Goal: Transaction & Acquisition: Book appointment/travel/reservation

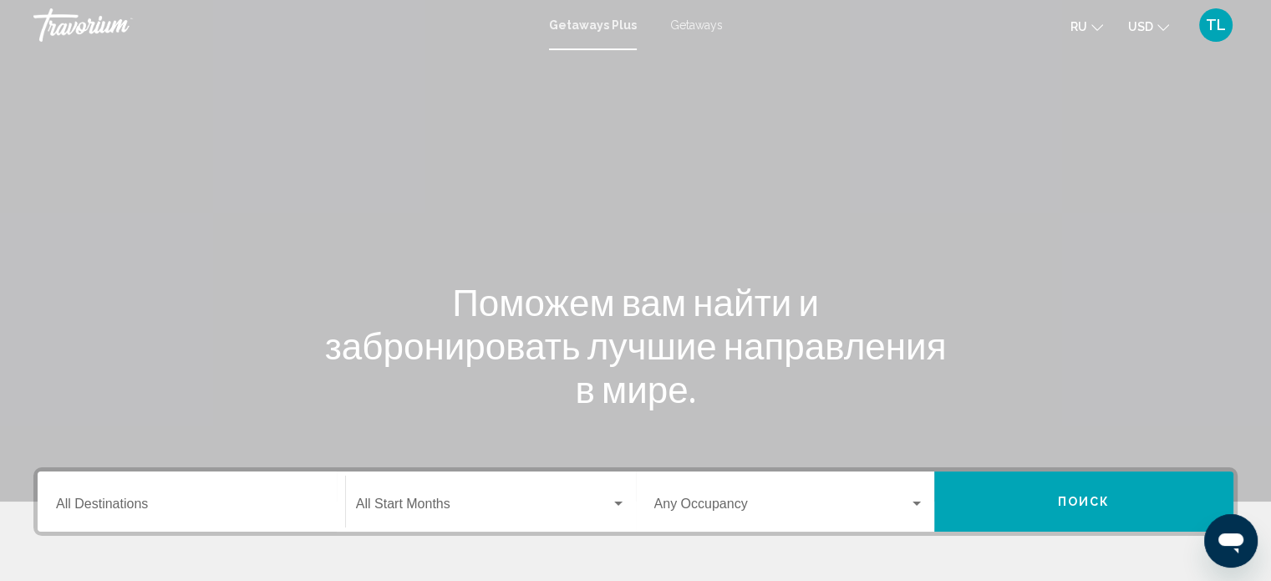
drag, startPoint x: 0, startPoint y: 0, endPoint x: 118, endPoint y: 380, distance: 398.2
drag, startPoint x: 118, startPoint y: 380, endPoint x: 508, endPoint y: 196, distance: 431.5
click at [508, 196] on div "Main content" at bounding box center [635, 251] width 1271 height 502
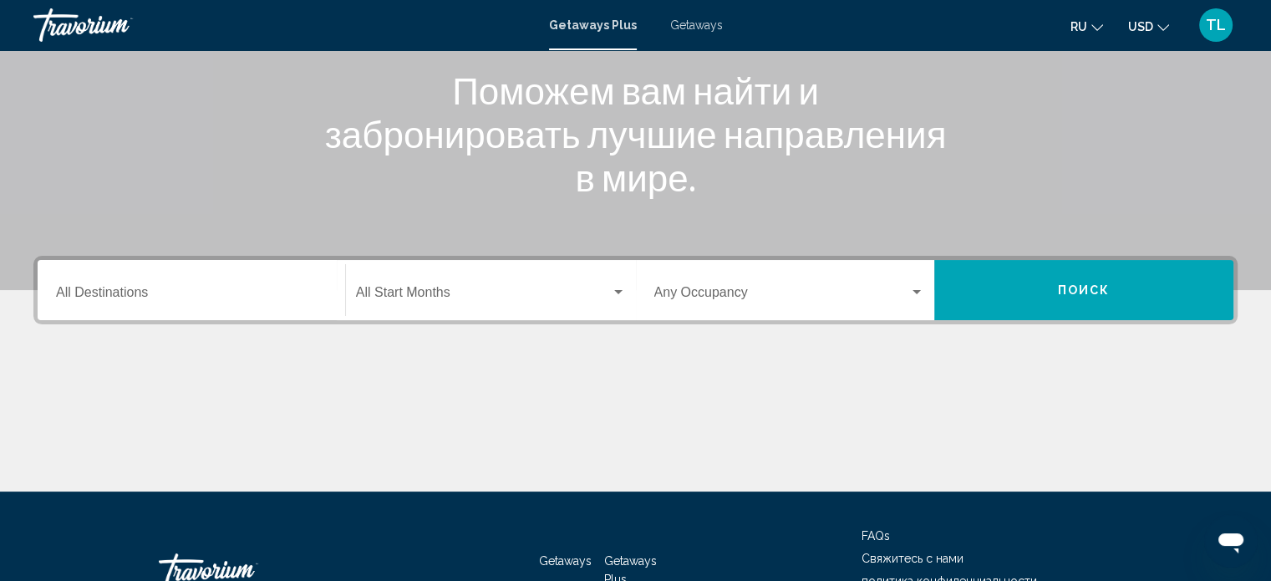
scroll to position [213, 0]
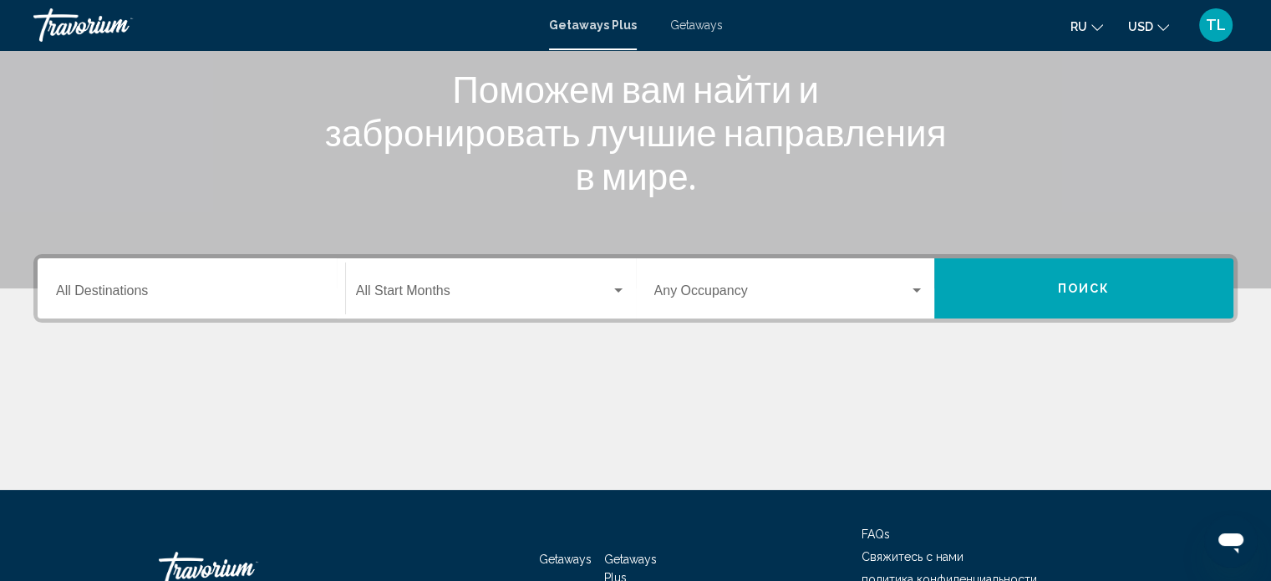
click at [614, 573] on span "Getaways Plus" at bounding box center [630, 569] width 53 height 32
click at [184, 410] on div "Main content" at bounding box center [635, 426] width 1205 height 125
click at [94, 292] on input "Destination All Destinations" at bounding box center [191, 294] width 271 height 15
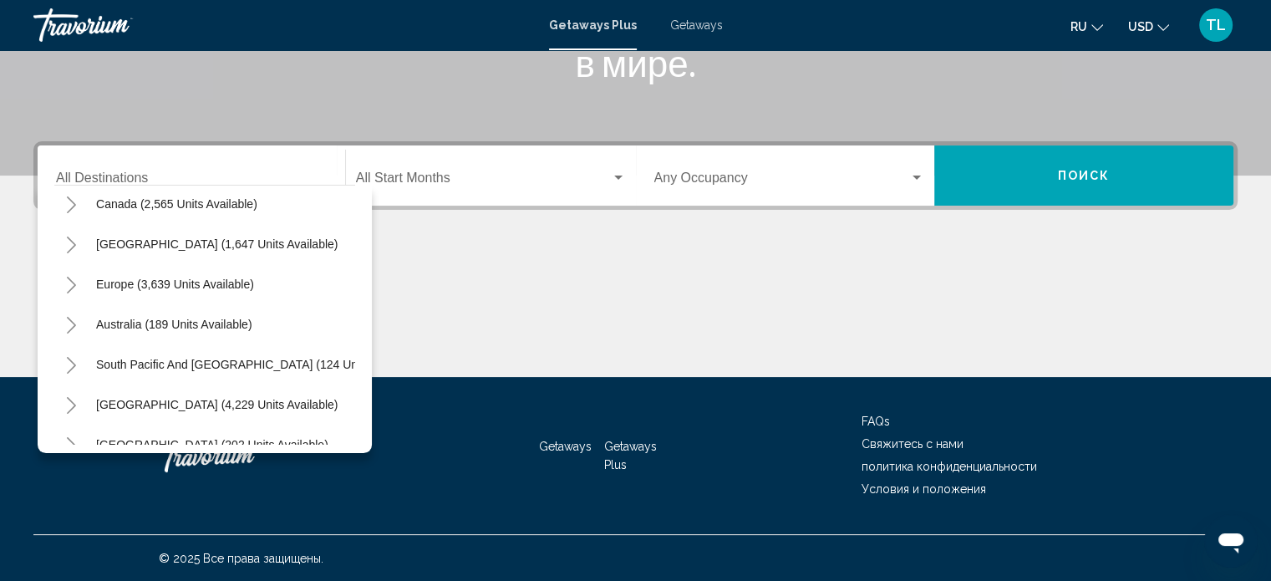
scroll to position [132, 0]
click at [237, 291] on button "Europe (3,639 units available)" at bounding box center [175, 282] width 175 height 38
type input "**********"
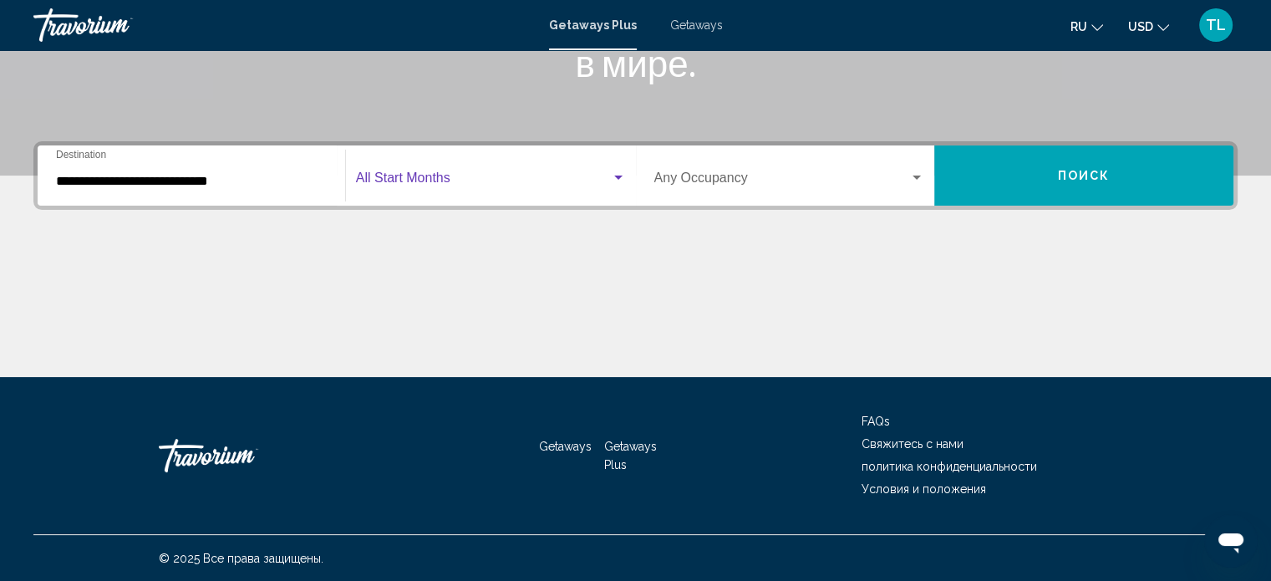
click at [615, 178] on div "Search widget" at bounding box center [618, 178] width 8 height 4
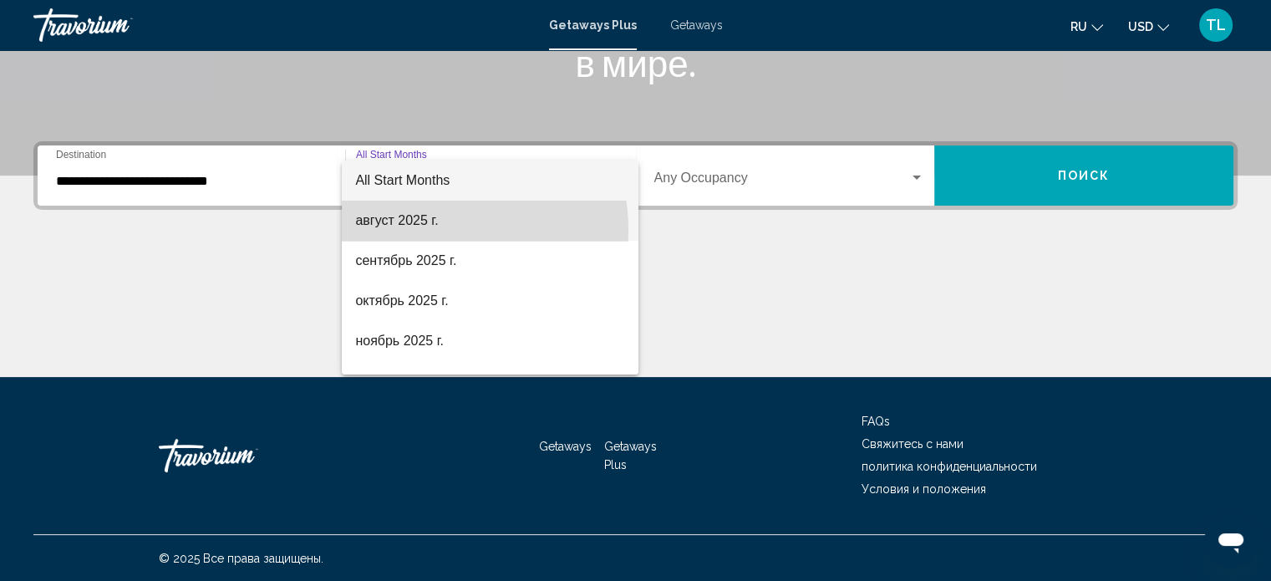
click at [431, 230] on span "август 2025 г." at bounding box center [490, 221] width 270 height 40
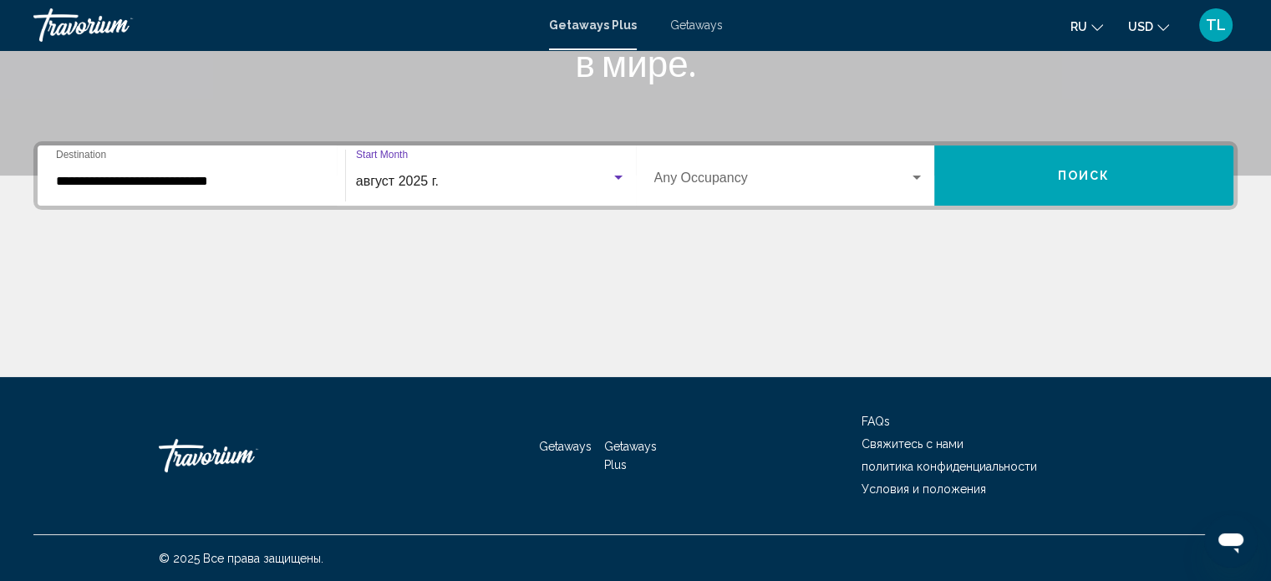
click at [919, 180] on div "Search widget" at bounding box center [916, 177] width 15 height 13
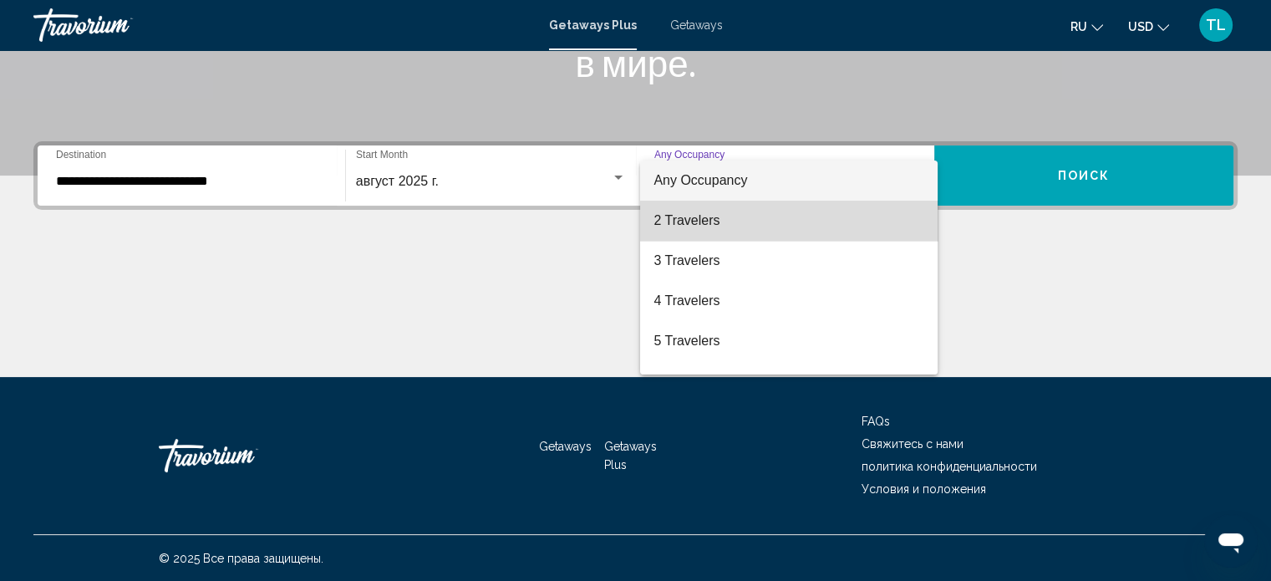
click at [815, 231] on span "2 Travelers" at bounding box center [789, 221] width 271 height 40
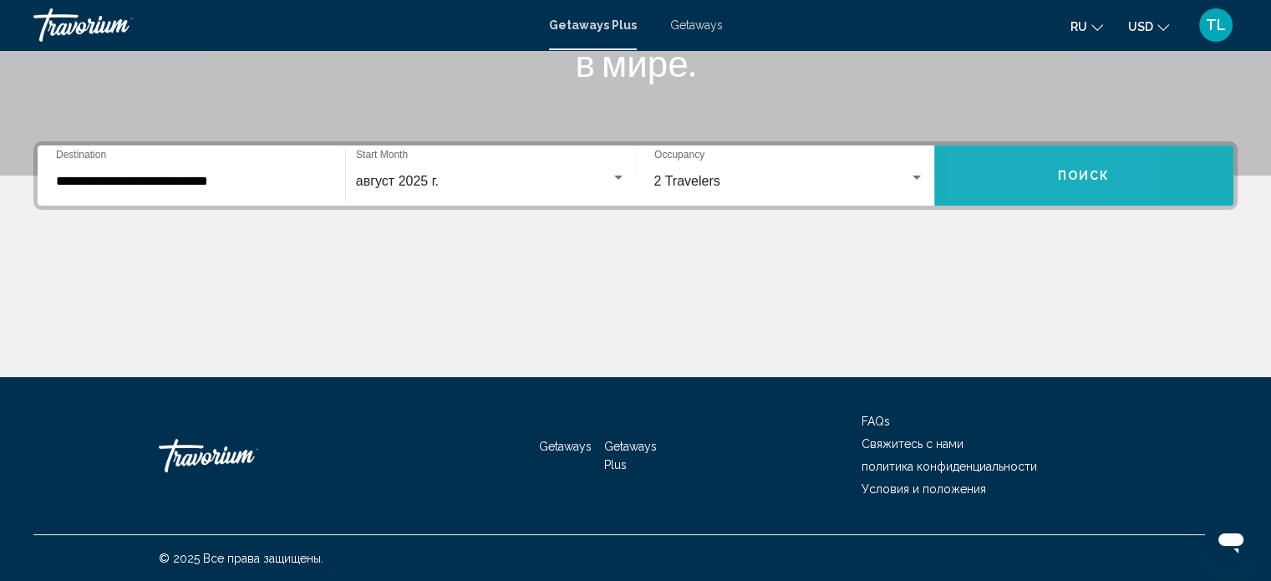
click at [986, 180] on button "Поиск" at bounding box center [1084, 175] width 299 height 60
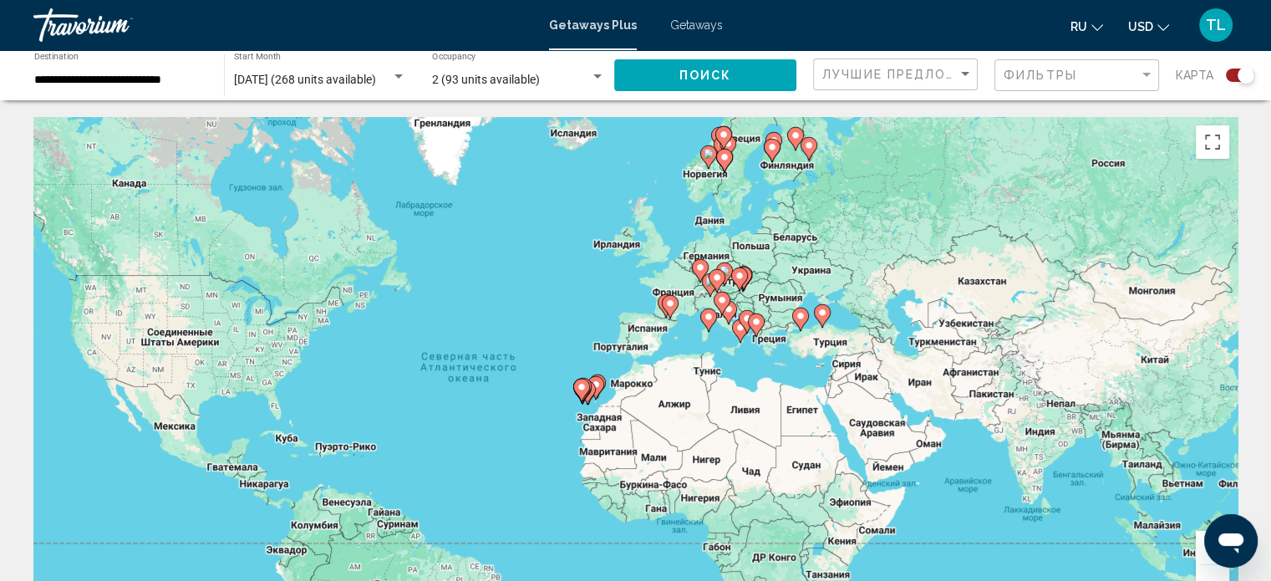
drag, startPoint x: 1143, startPoint y: 372, endPoint x: 1024, endPoint y: 398, distance: 121.5
click at [1024, 398] on div "Чтобы активировать перетаскивание с помощью клавиатуры, нажмите Alt + Ввод. Пос…" at bounding box center [635, 368] width 1205 height 502
click at [702, 320] on icon "Main content" at bounding box center [707, 320] width 15 height 22
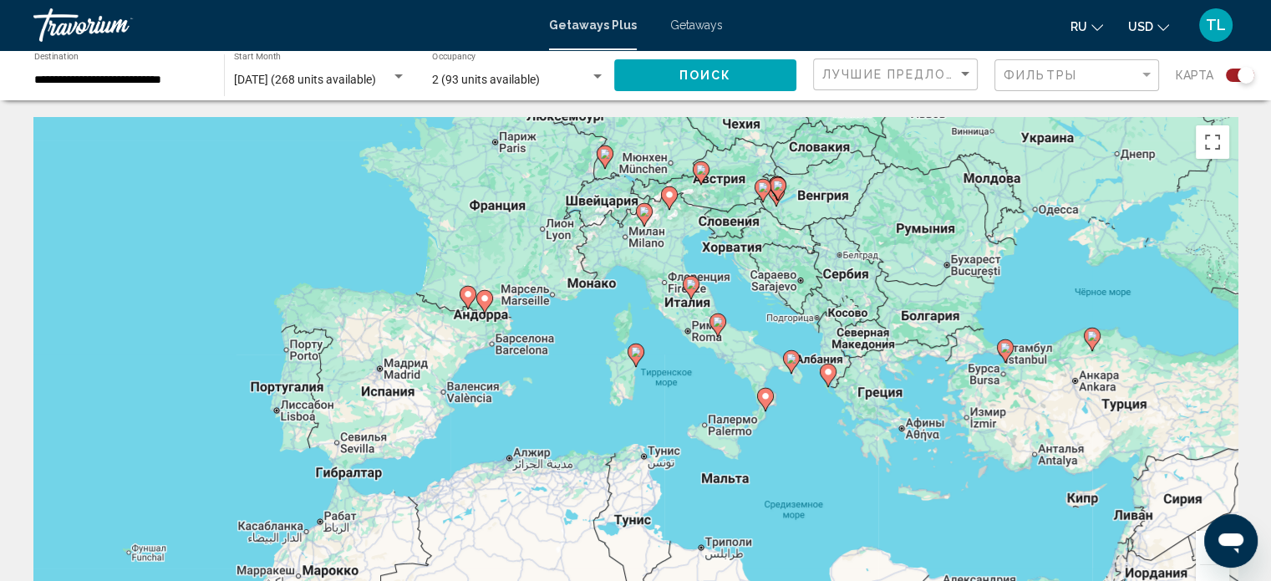
click at [631, 364] on gmp-advanced-marker "Main content" at bounding box center [636, 355] width 17 height 25
type input "**********"
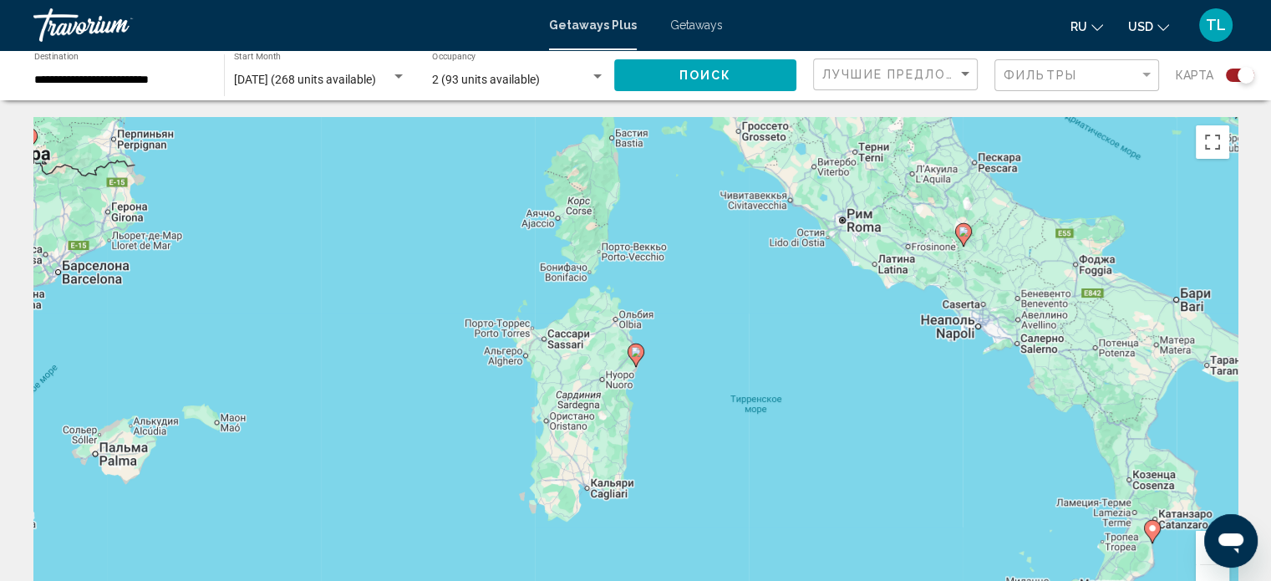
click at [632, 359] on icon "Main content" at bounding box center [636, 355] width 17 height 23
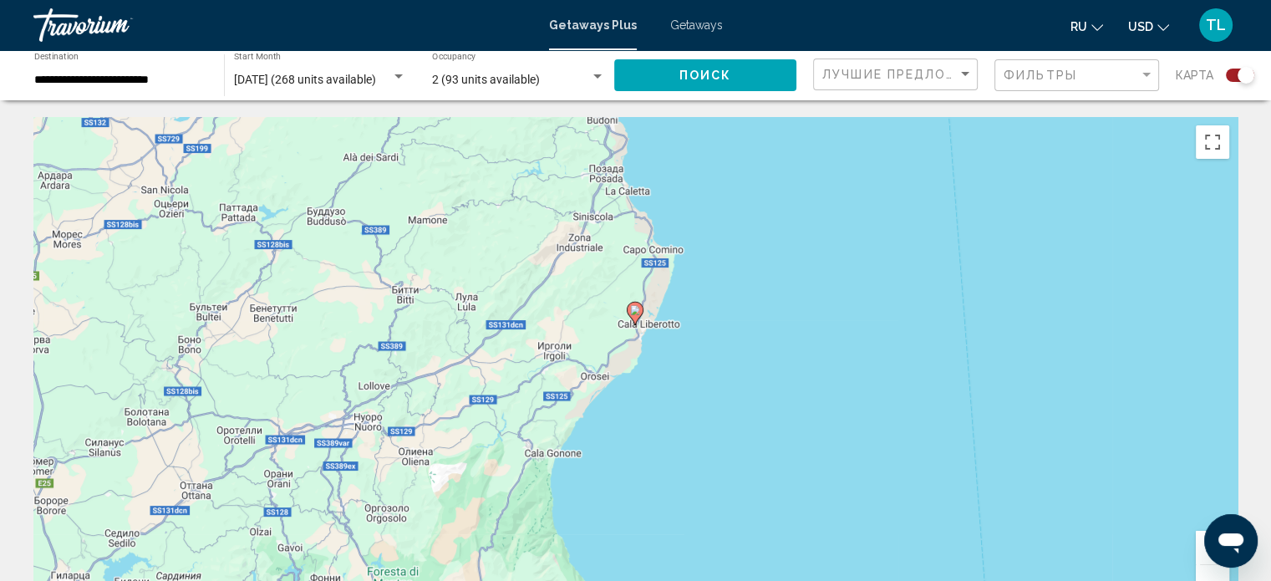
drag, startPoint x: 391, startPoint y: 358, endPoint x: 394, endPoint y: 317, distance: 41.0
click at [394, 317] on div "Чтобы активировать перетаскивание с помощью клавиатуры, нажмите Alt + Ввод. Пос…" at bounding box center [635, 368] width 1205 height 502
click at [634, 317] on icon "Main content" at bounding box center [632, 313] width 15 height 22
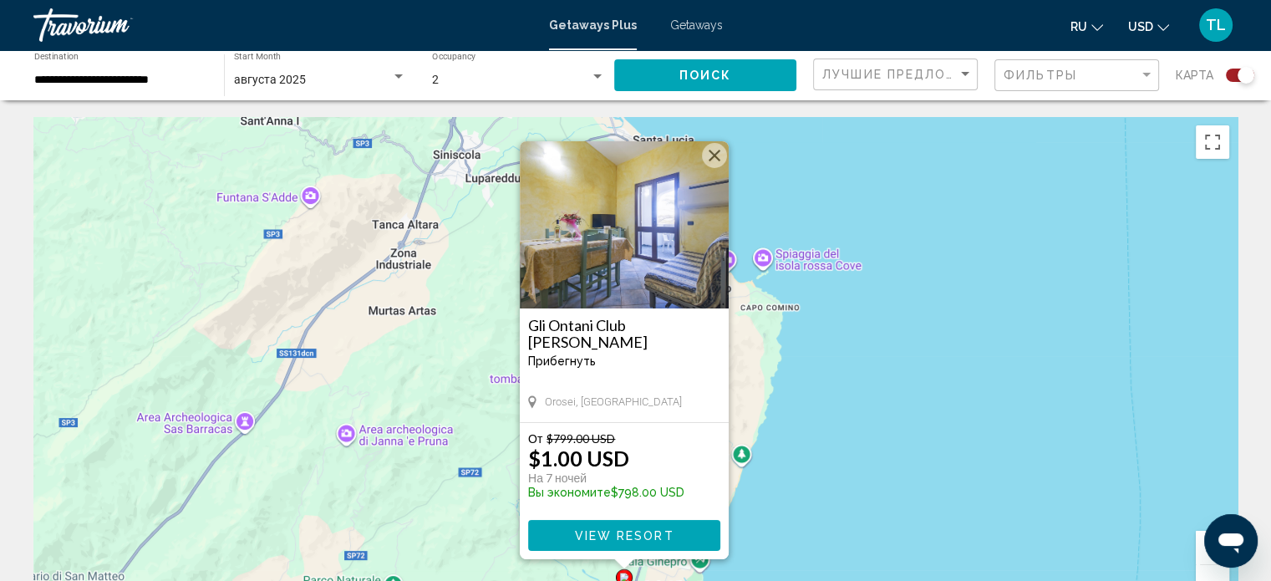
click at [717, 147] on button "Закрыть" at bounding box center [714, 155] width 25 height 25
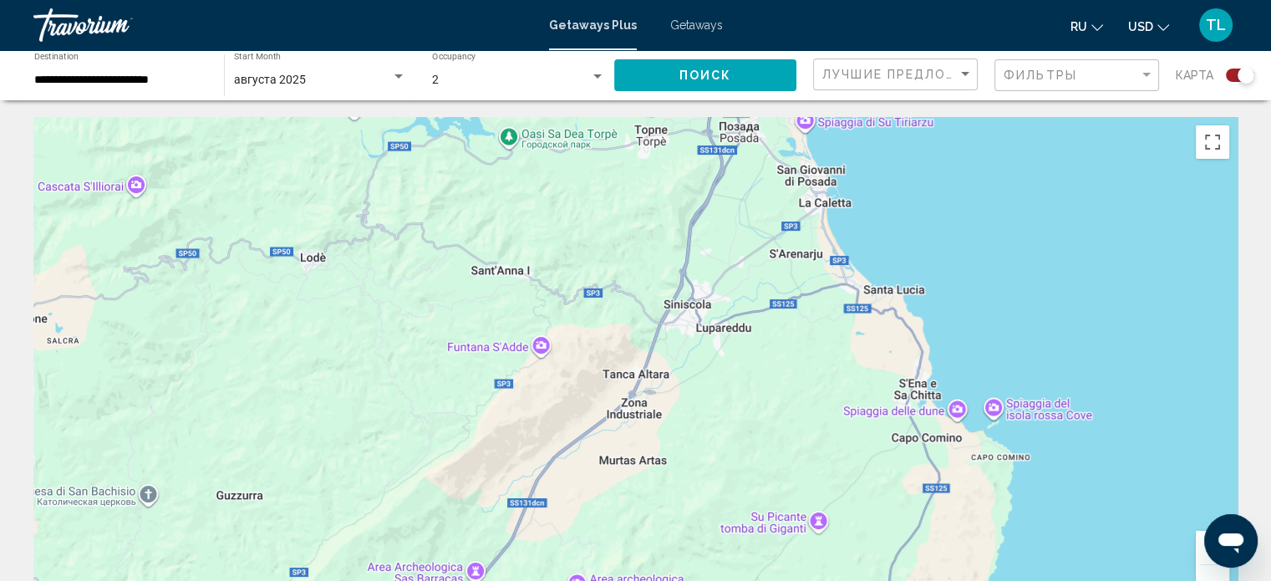
drag, startPoint x: 498, startPoint y: 282, endPoint x: 721, endPoint y: 441, distance: 273.2
click at [721, 441] on div "Чтобы активировать перетаскивание с помощью клавиатуры, нажмите Alt + Ввод. Пос…" at bounding box center [635, 368] width 1205 height 502
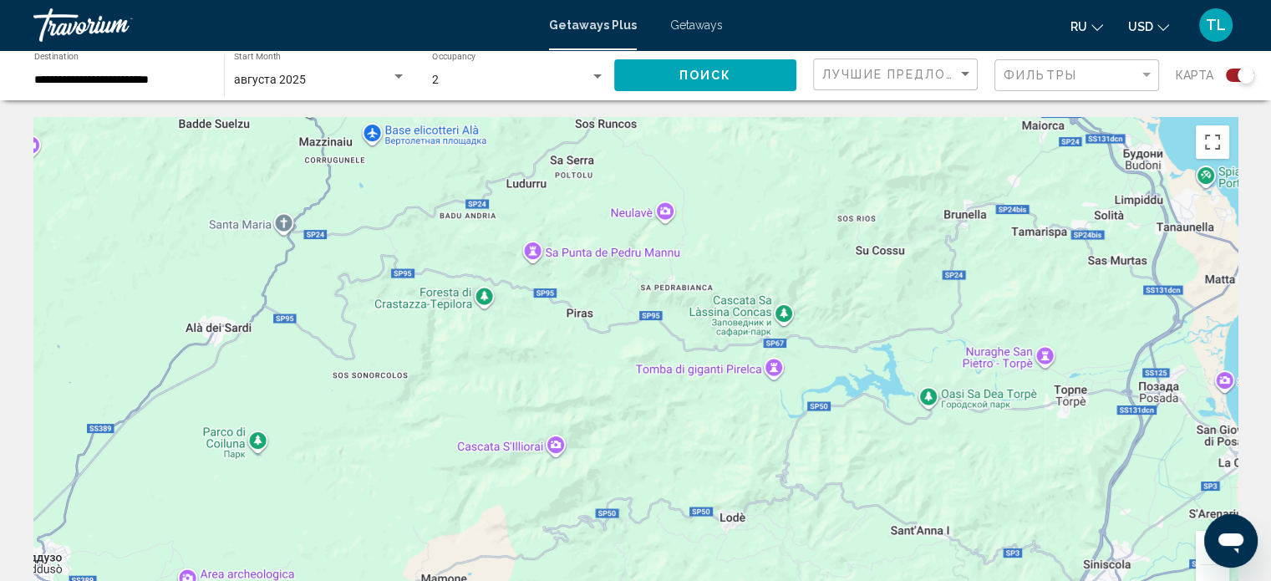
drag, startPoint x: 383, startPoint y: 305, endPoint x: 812, endPoint y: 554, distance: 495.9
click at [812, 554] on div "Чтобы активировать перетаскивание с помощью клавиатуры, нажмите Alt + Ввод. Пос…" at bounding box center [635, 368] width 1205 height 502
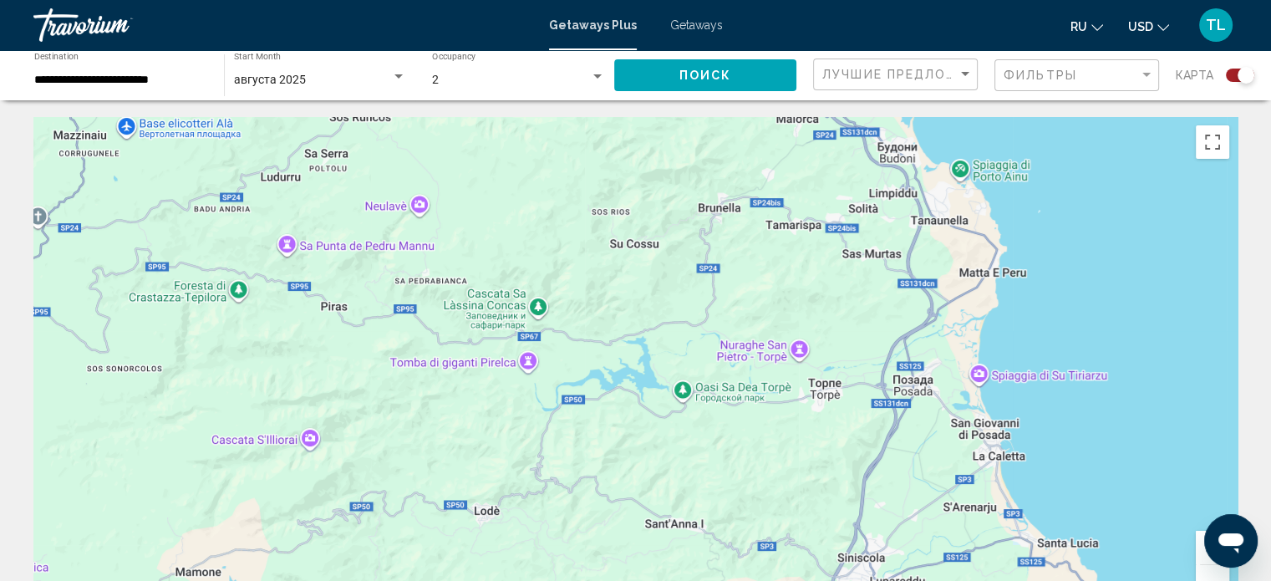
drag, startPoint x: 1078, startPoint y: 467, endPoint x: 833, endPoint y: 461, distance: 245.8
click at [833, 461] on div "Main content" at bounding box center [635, 368] width 1205 height 502
click at [1214, 156] on button "Включить полноэкранный режим" at bounding box center [1212, 141] width 33 height 33
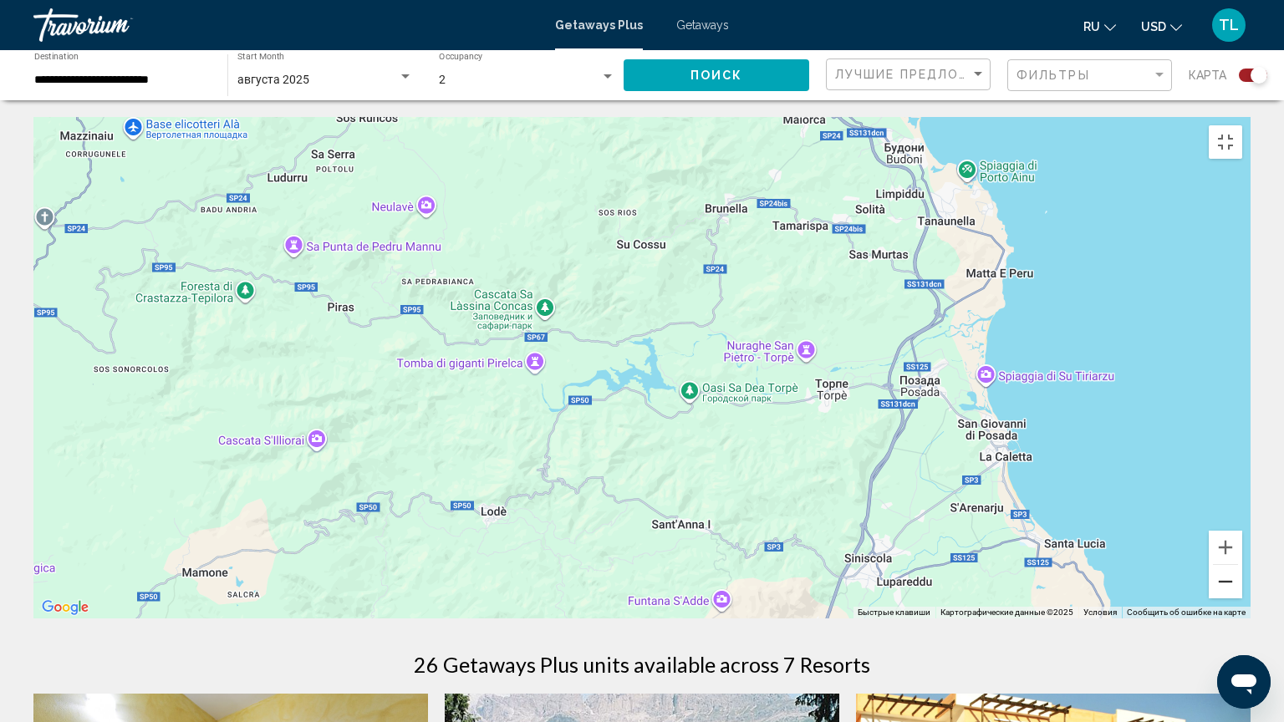
click at [1242, 580] on button "Уменьшить" at bounding box center [1225, 581] width 33 height 33
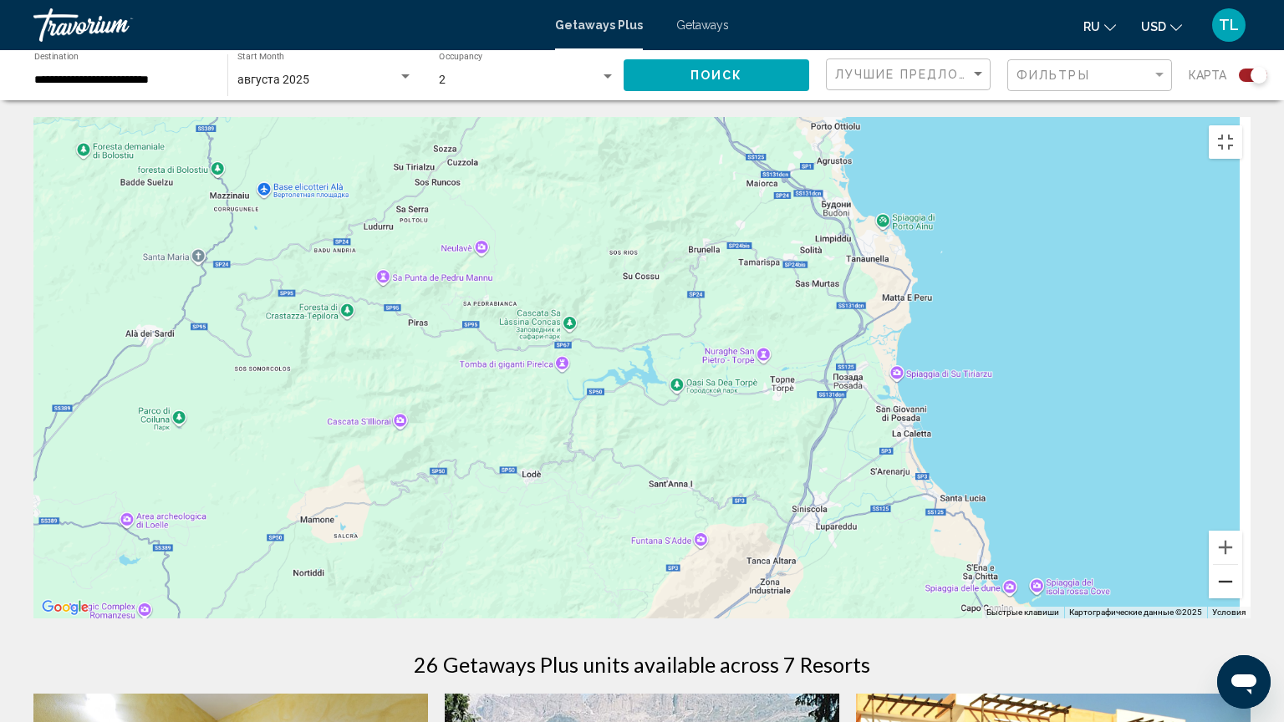
click at [1242, 580] on button "Уменьшить" at bounding box center [1225, 581] width 33 height 33
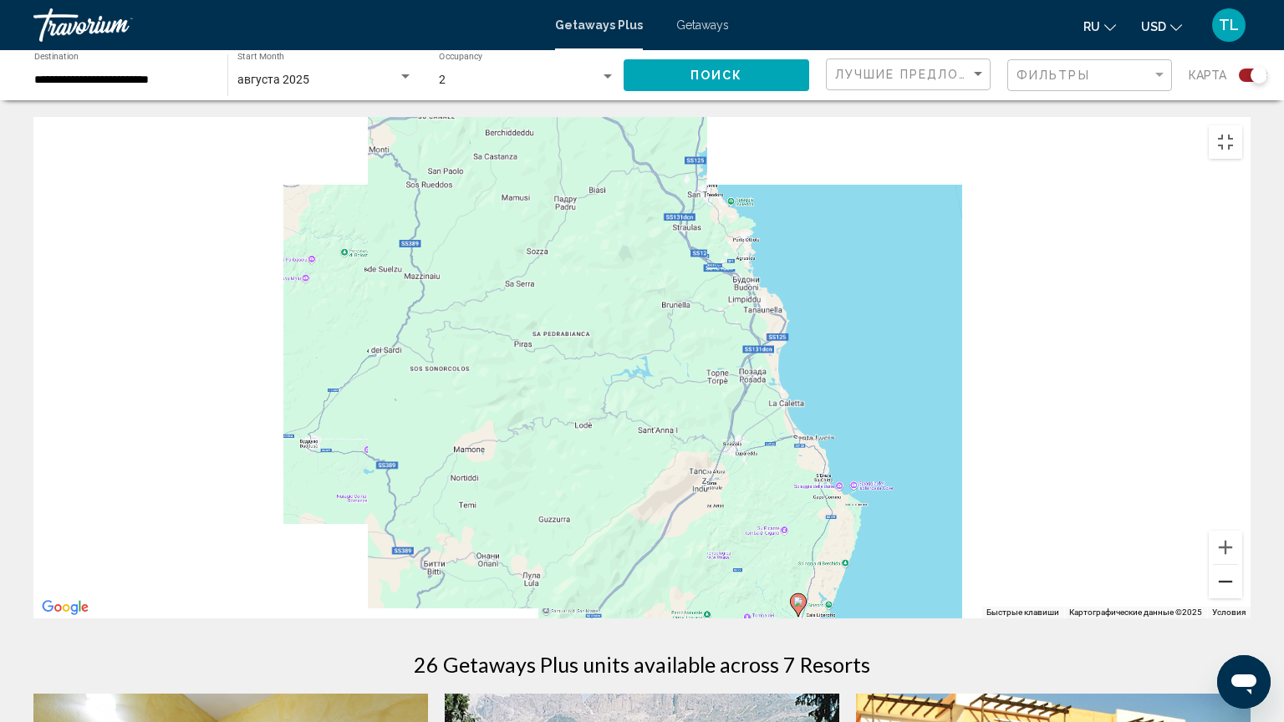
click at [1242, 580] on button "Уменьшить" at bounding box center [1225, 581] width 33 height 33
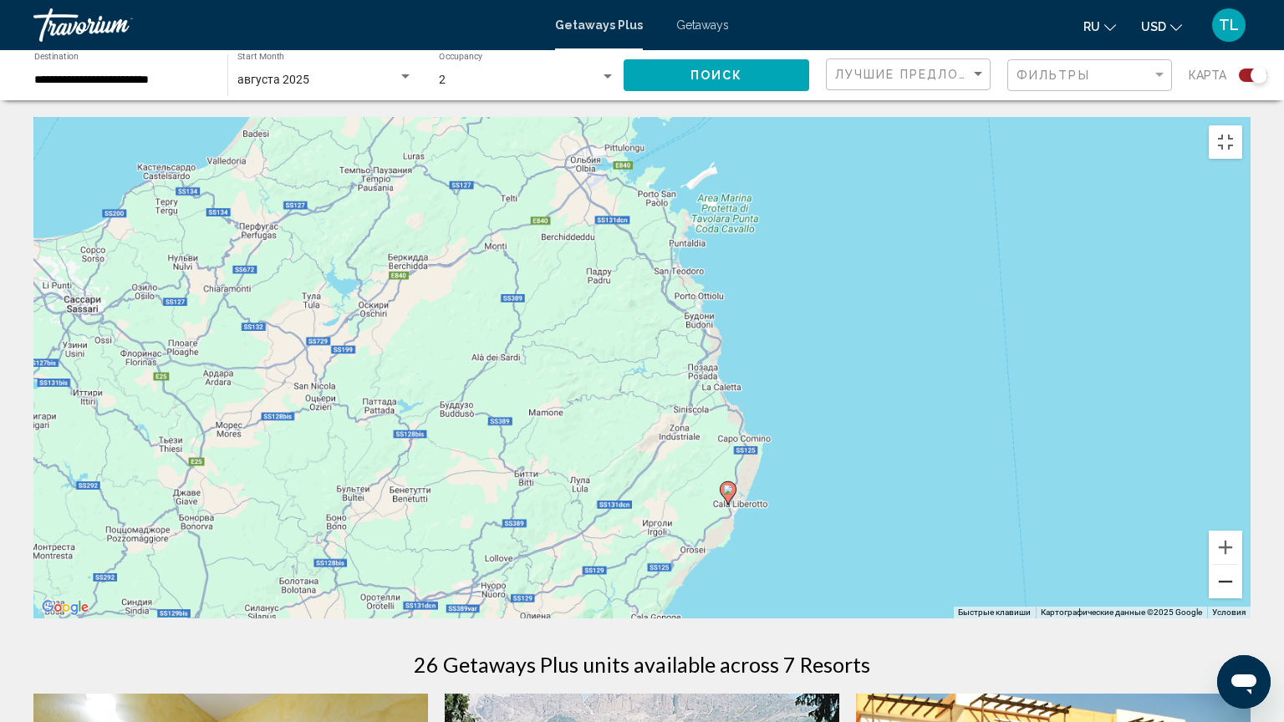
click at [1242, 580] on button "Уменьшить" at bounding box center [1225, 581] width 33 height 33
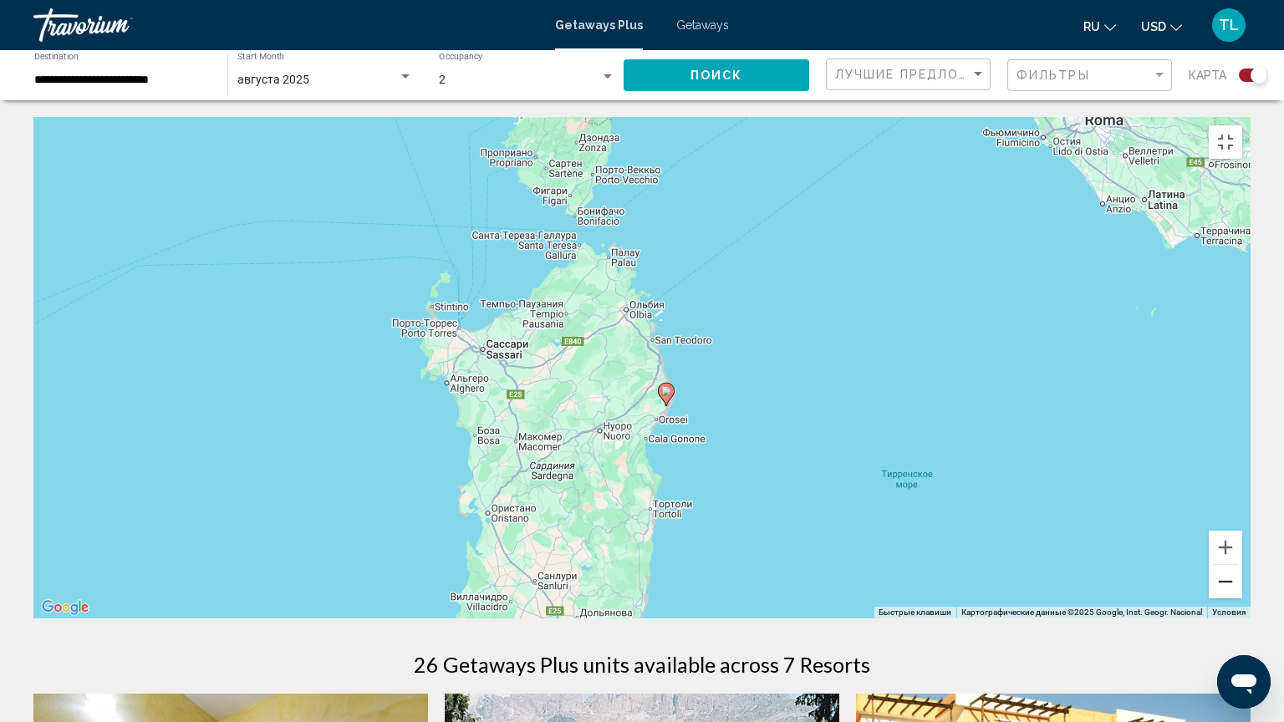
click at [1242, 580] on button "Уменьшить" at bounding box center [1225, 581] width 33 height 33
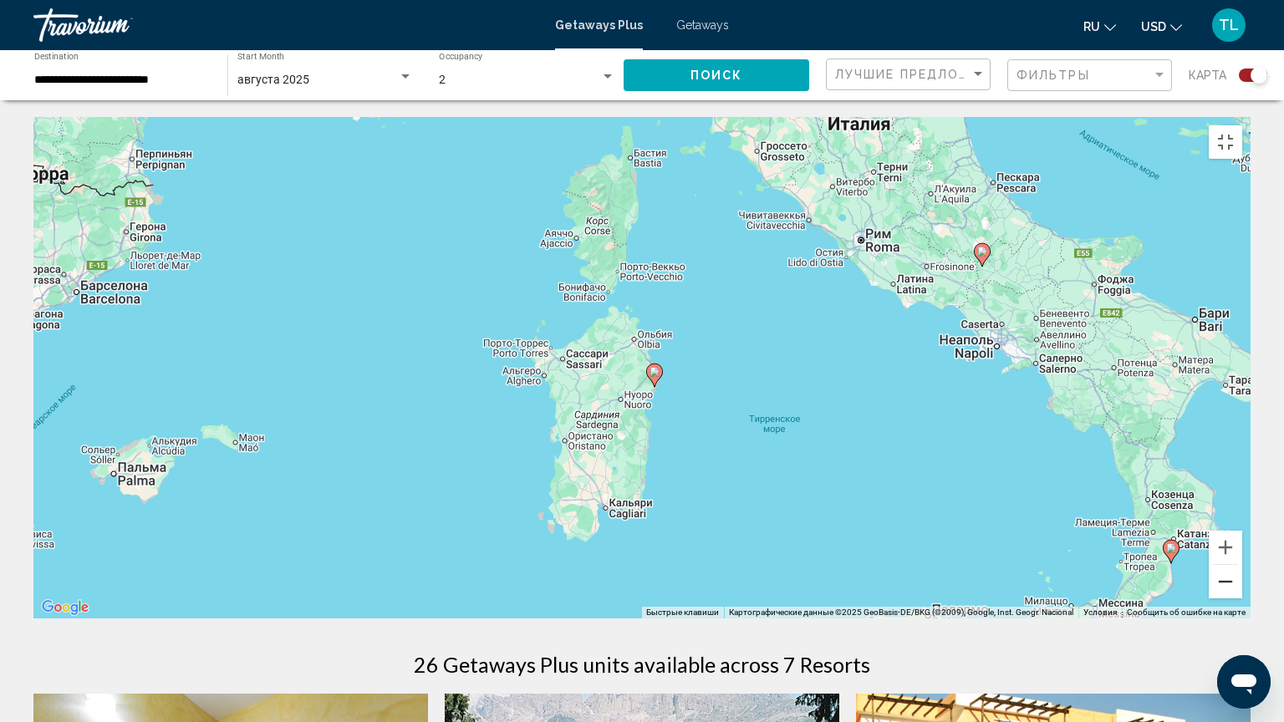
click at [1242, 580] on button "Уменьшить" at bounding box center [1225, 581] width 33 height 33
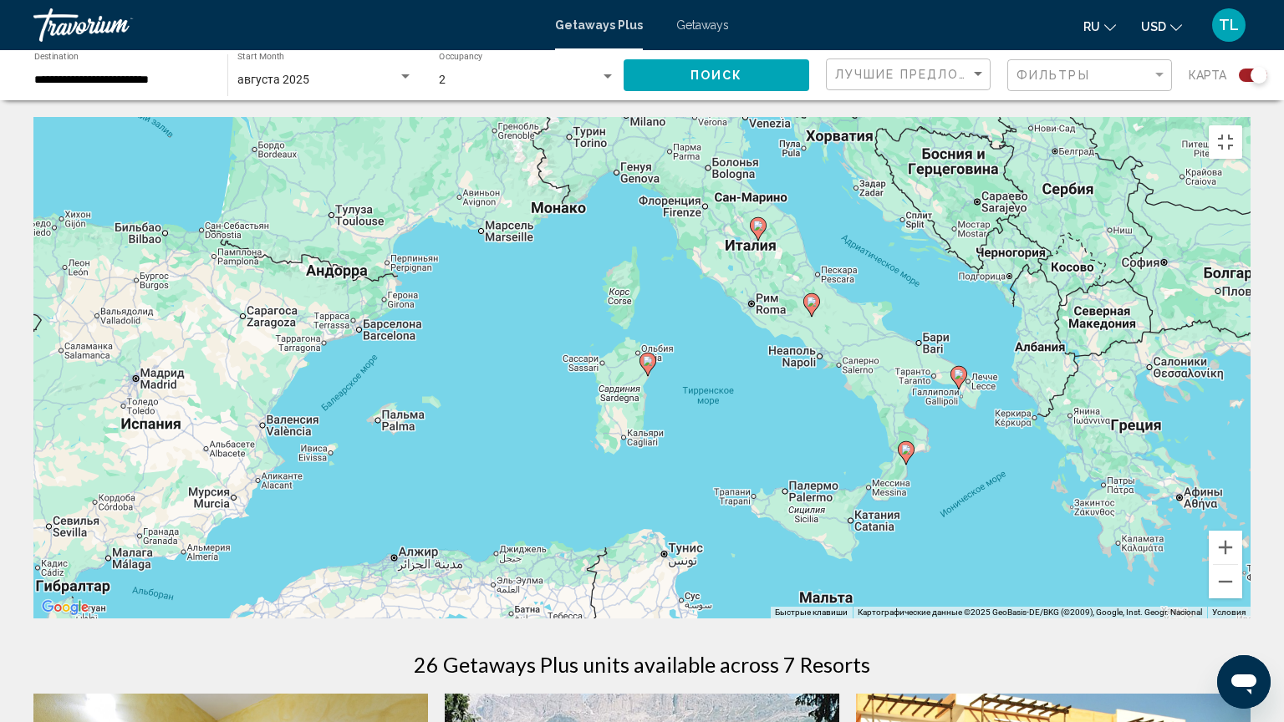
click at [665, 80] on icon "Main content" at bounding box center [664, 84] width 15 height 22
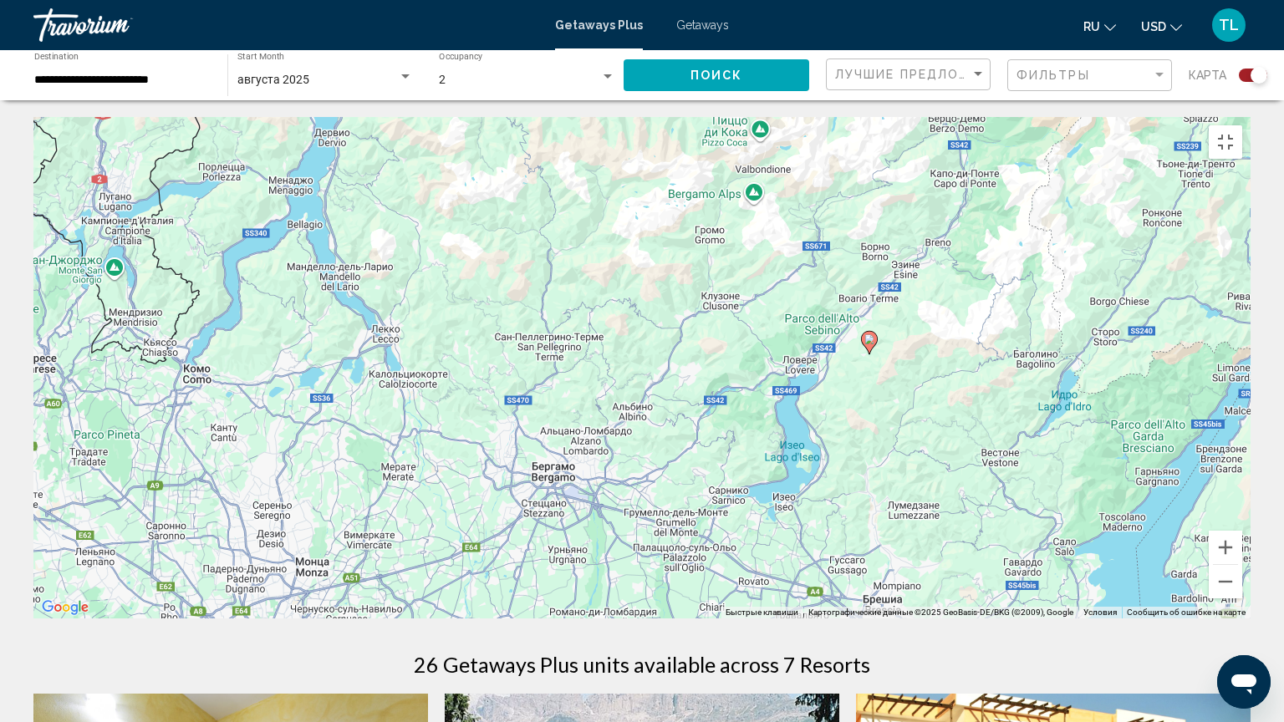
drag, startPoint x: 309, startPoint y: 299, endPoint x: 542, endPoint y: 287, distance: 232.7
click at [542, 287] on div "Для навигации используйте клавиши со стрелками. Чтобы активировать перетаскиван…" at bounding box center [641, 368] width 1217 height 502
click at [1242, 125] on button "Включить полноэкранный режим" at bounding box center [1225, 141] width 33 height 33
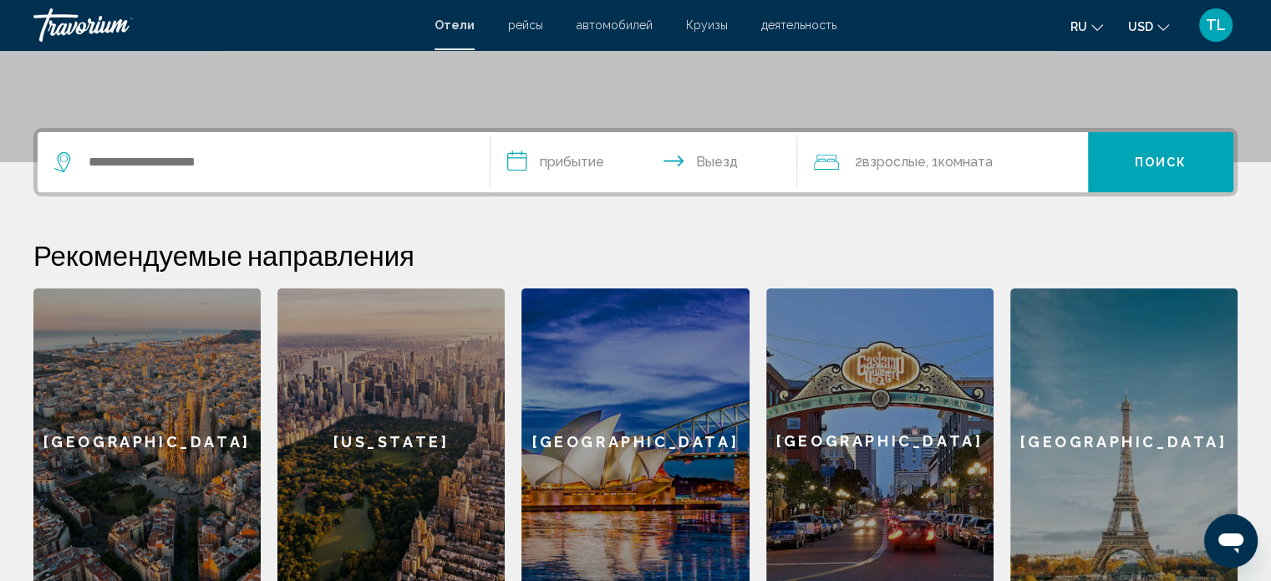
scroll to position [338, 0]
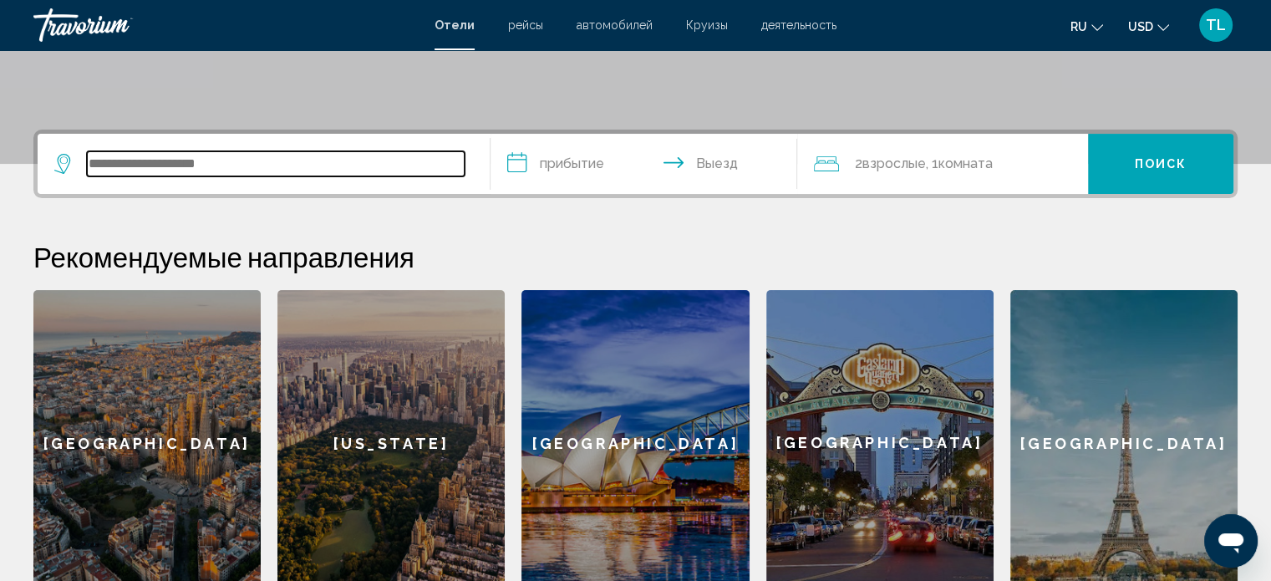
click at [105, 155] on input "Search widget" at bounding box center [276, 163] width 378 height 25
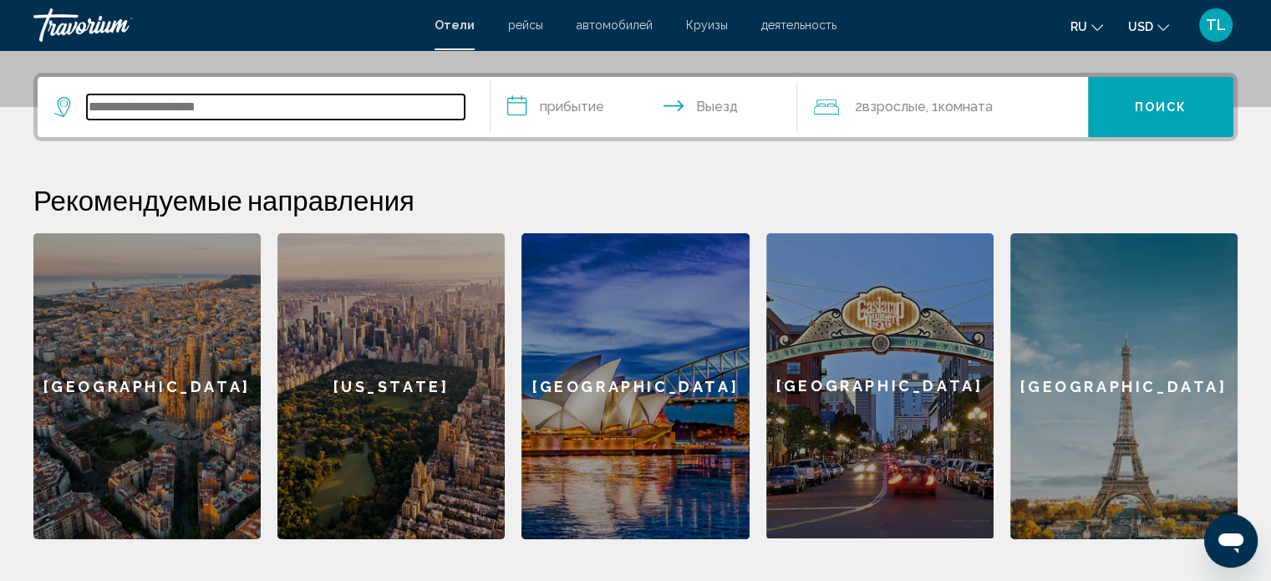
scroll to position [412, 0]
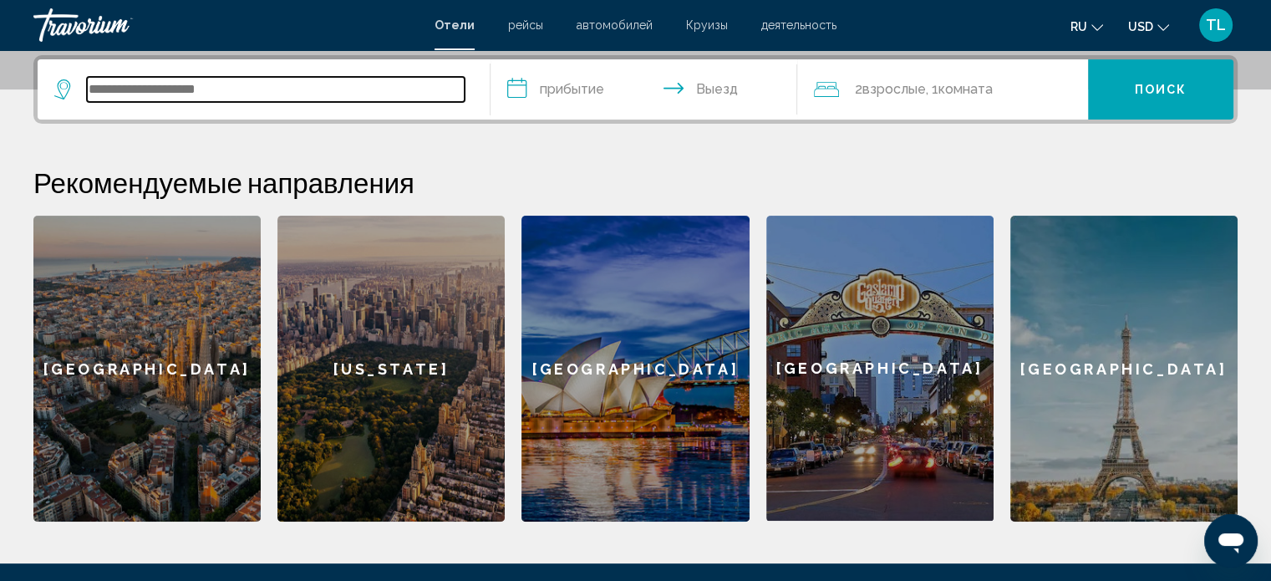
type input "*"
type input "*****"
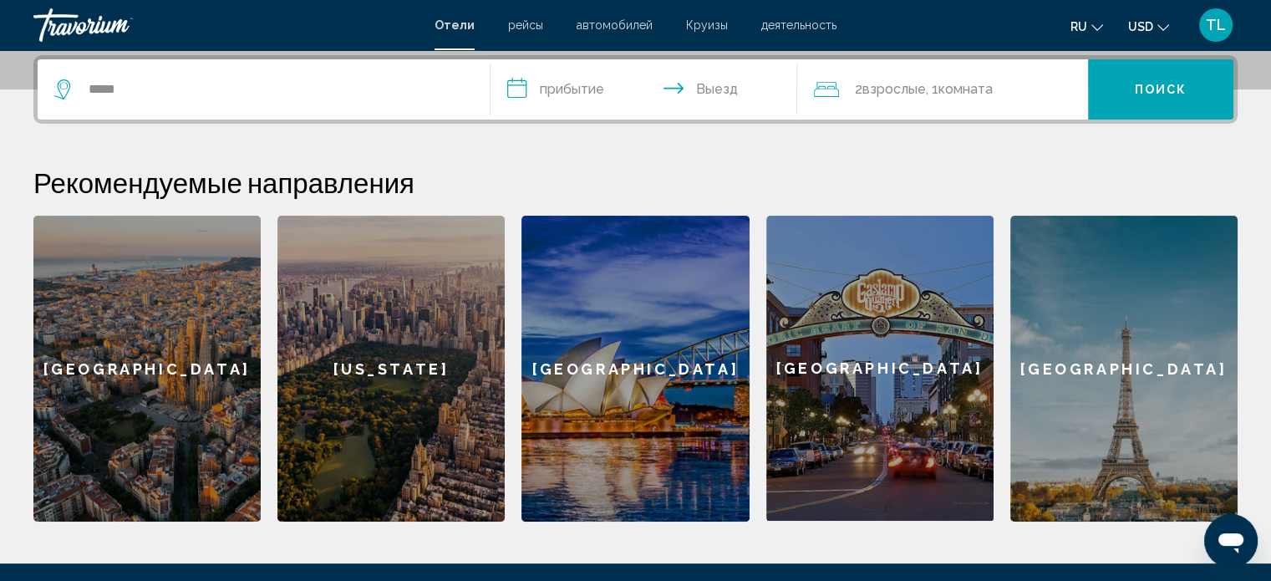
click at [525, 91] on input "**********" at bounding box center [648, 91] width 314 height 65
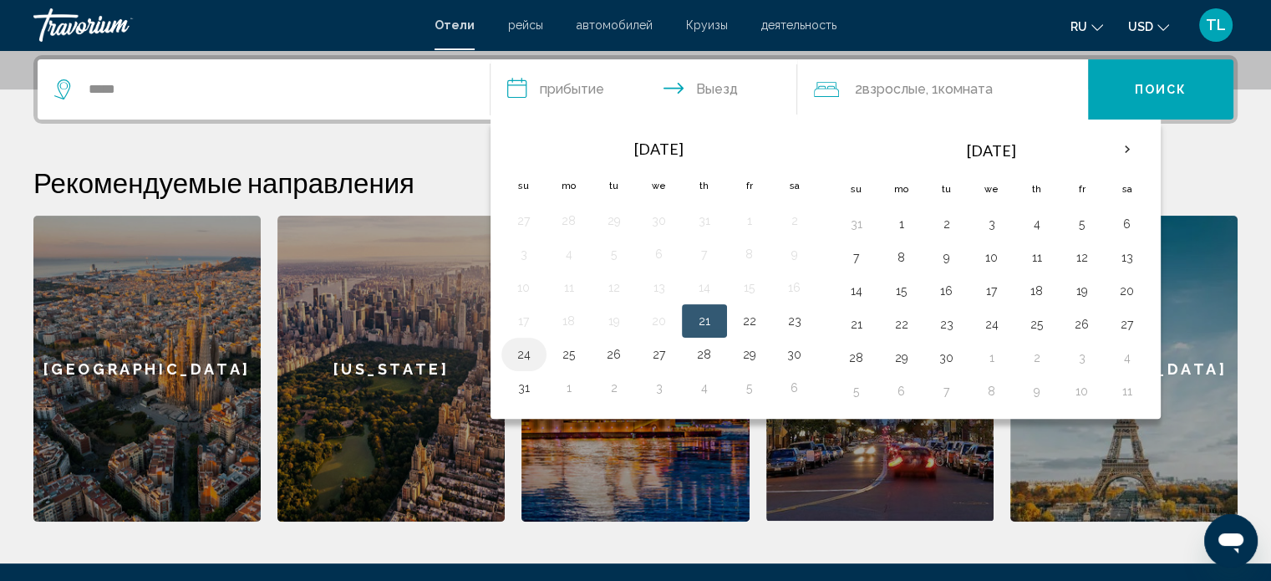
click at [519, 353] on button "24" at bounding box center [524, 354] width 27 height 23
click at [715, 96] on input "**********" at bounding box center [648, 91] width 314 height 65
click at [716, 88] on input "**********" at bounding box center [648, 91] width 314 height 65
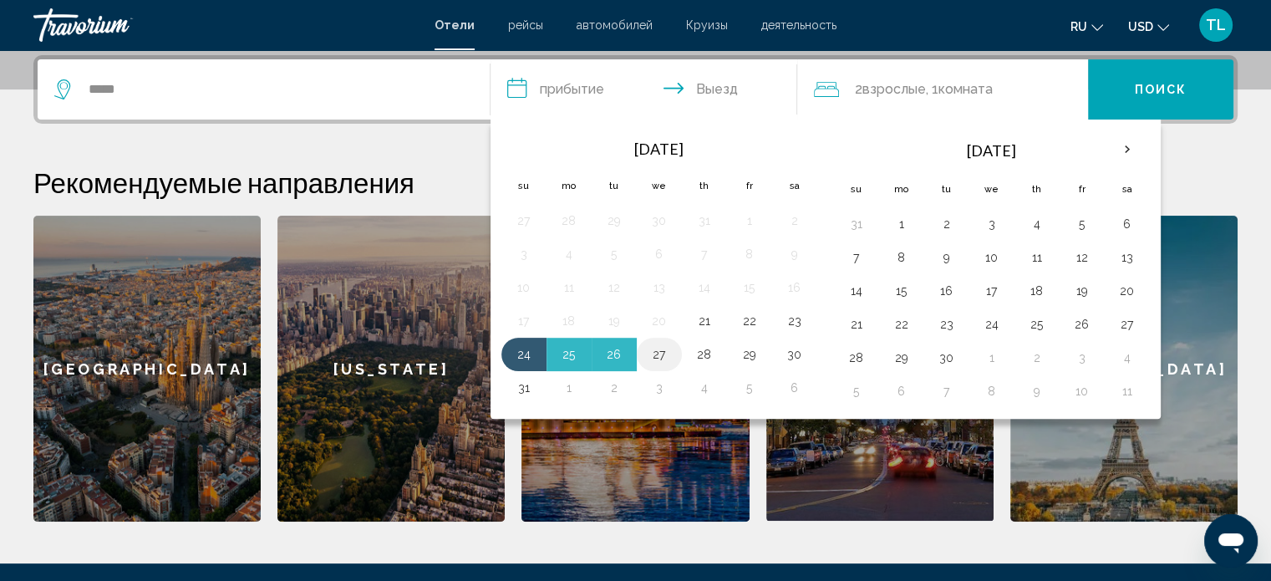
click at [654, 357] on button "27" at bounding box center [659, 354] width 27 height 23
type input "**********"
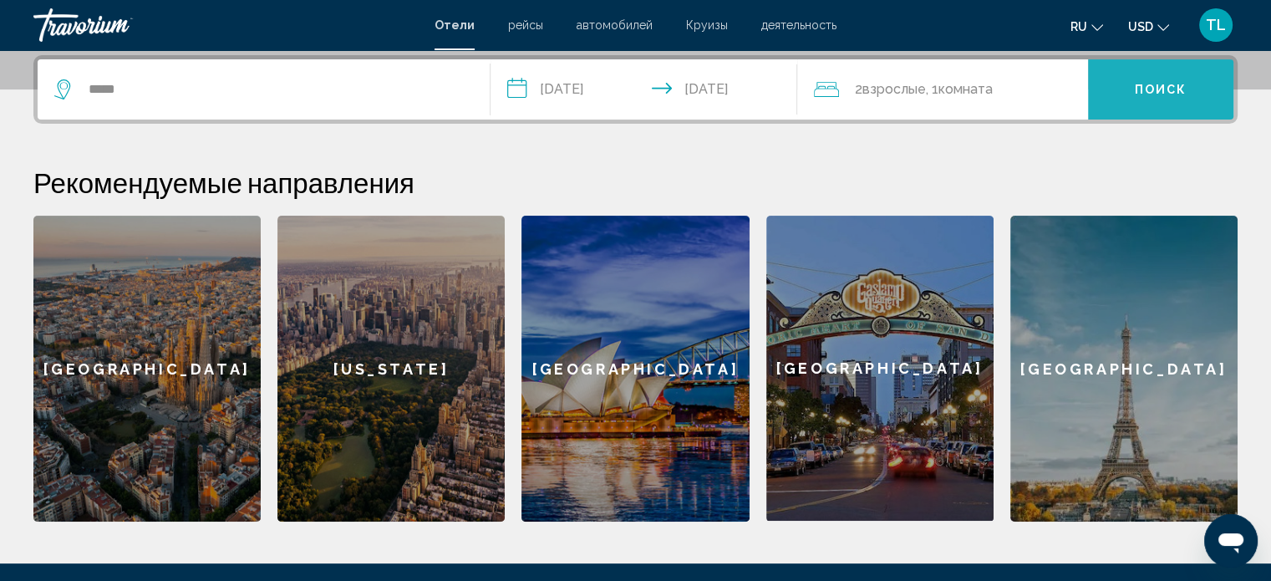
click at [1122, 96] on button "Поиск" at bounding box center [1160, 89] width 145 height 60
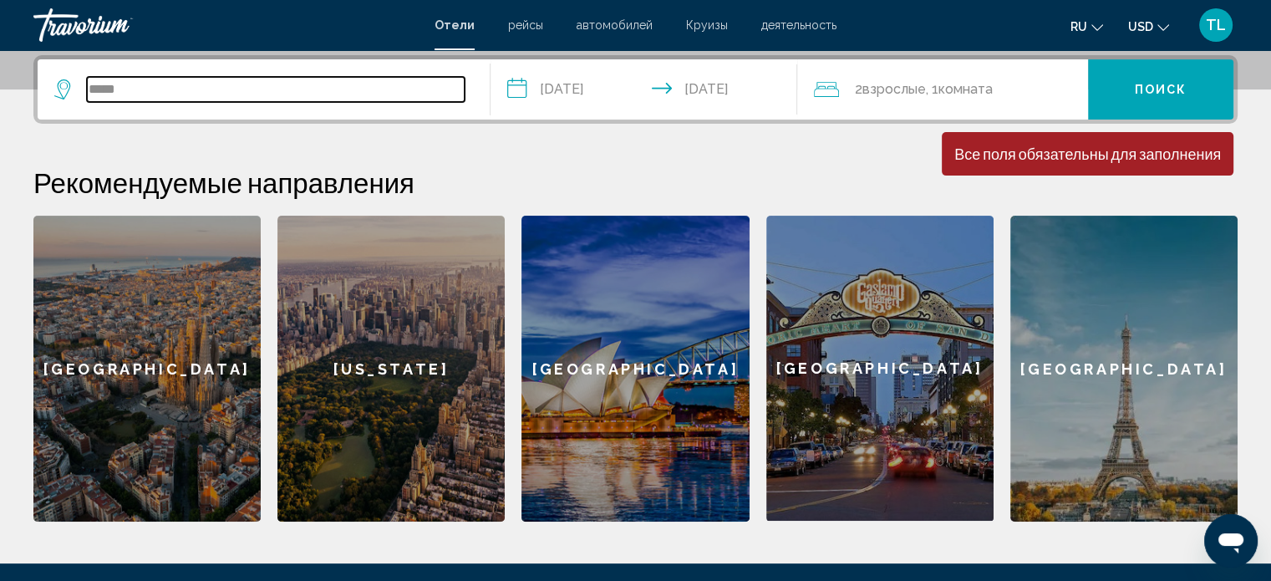
click at [88, 86] on input "*****" at bounding box center [276, 89] width 378 height 25
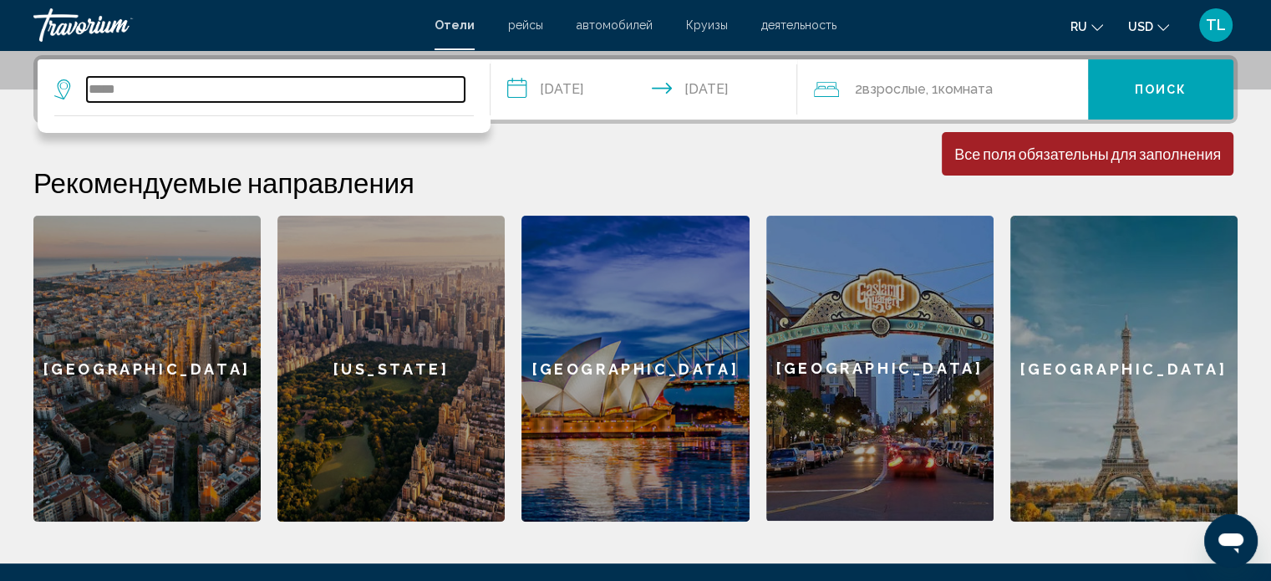
click at [144, 91] on input "*****" at bounding box center [276, 89] width 378 height 25
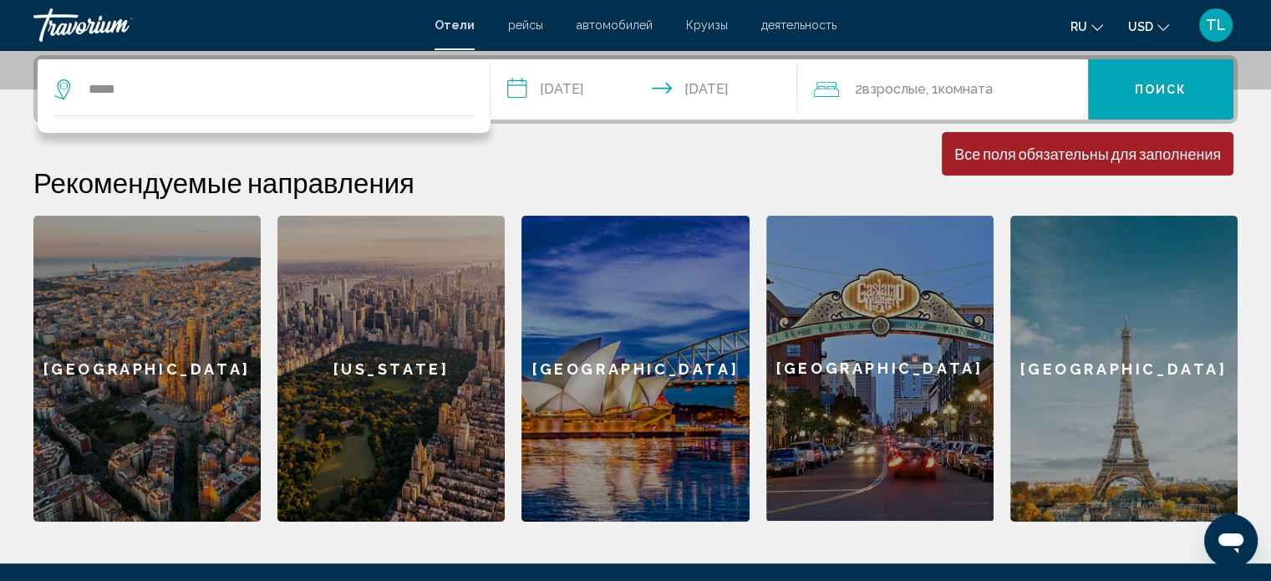
click at [885, 84] on span "Взрослые" at bounding box center [894, 89] width 64 height 16
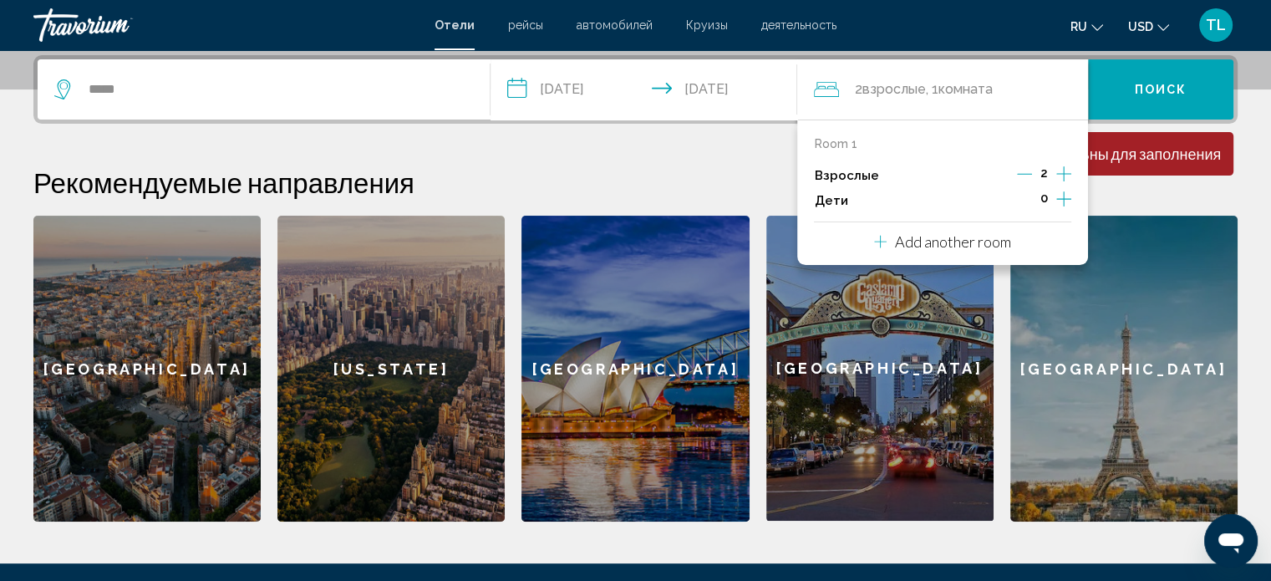
click at [1159, 213] on div "Рекомендуемые направления [GEOGRAPHIC_DATA] [US_STATE] [GEOGRAPHIC_DATA] [GEOGR…" at bounding box center [635, 344] width 1205 height 356
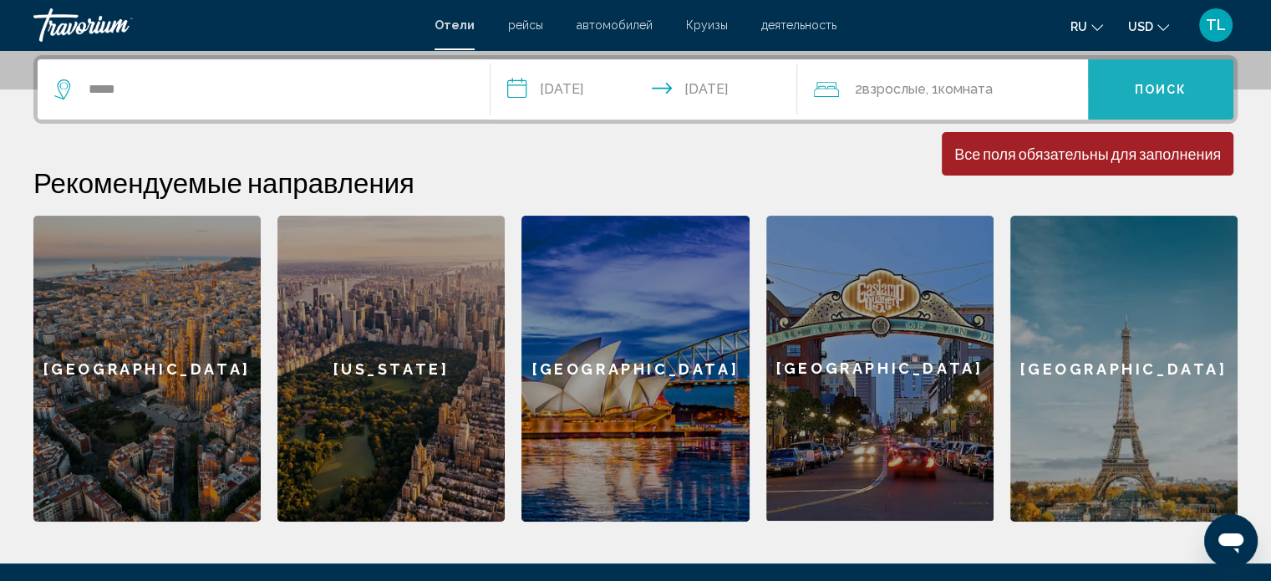
click at [1179, 93] on span "Поиск" at bounding box center [1161, 90] width 53 height 13
drag, startPoint x: 1179, startPoint y: 93, endPoint x: 1019, endPoint y: 18, distance: 177.2
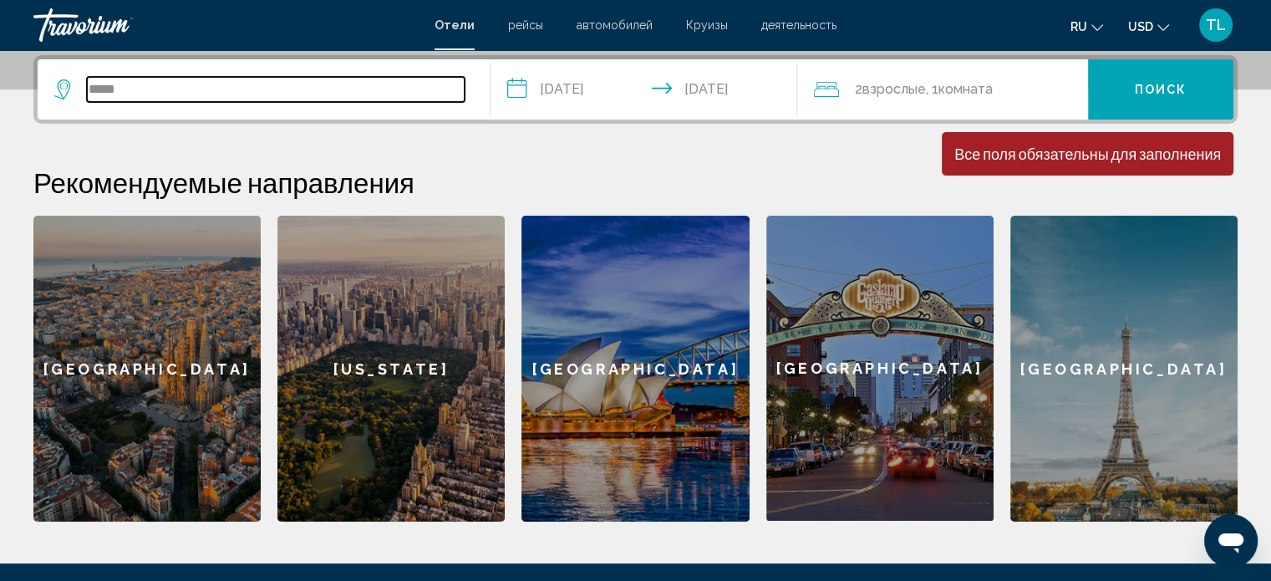
click at [96, 87] on input "*****" at bounding box center [276, 89] width 378 height 25
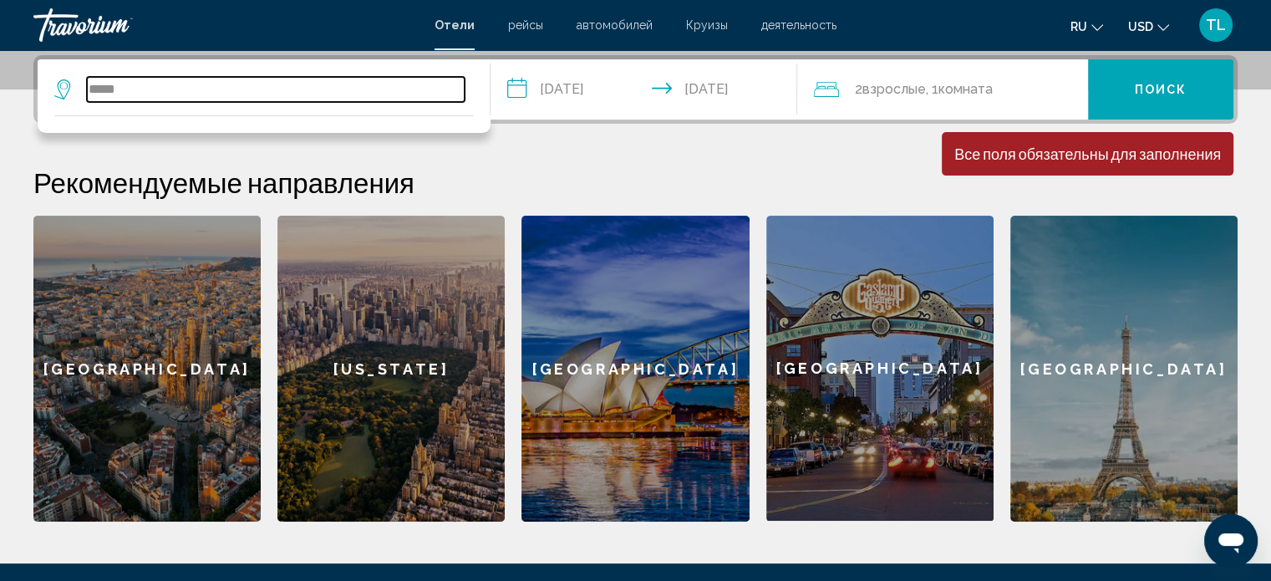
click at [134, 95] on input "*****" at bounding box center [276, 89] width 378 height 25
type input "*"
click at [99, 89] on input "Search widget" at bounding box center [276, 89] width 378 height 25
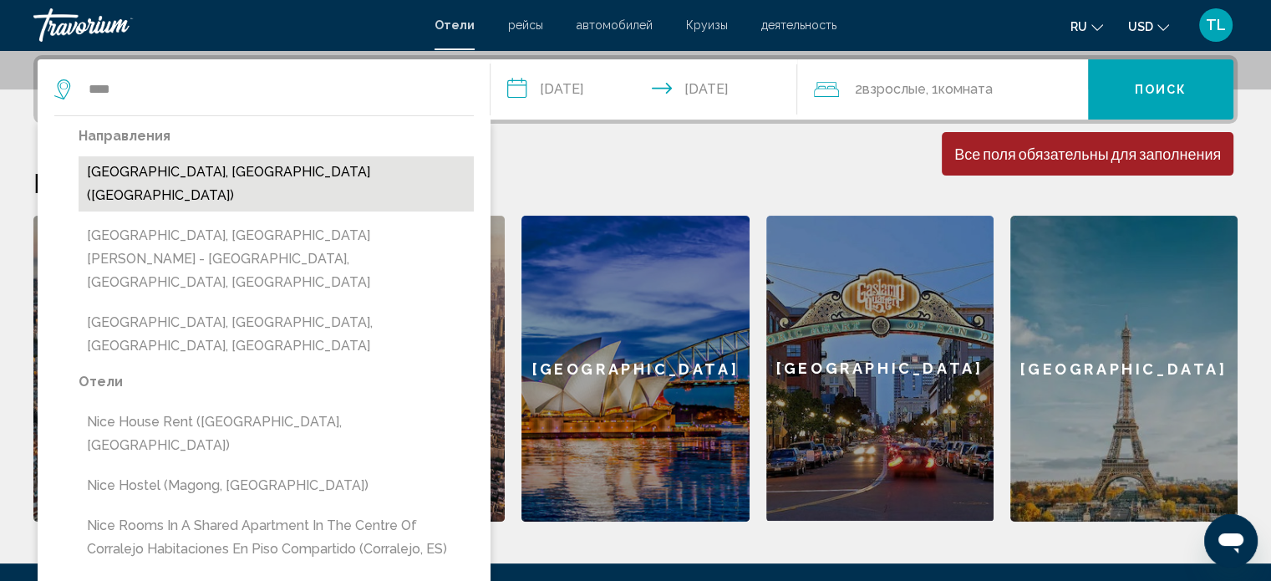
click at [144, 162] on button "[GEOGRAPHIC_DATA], [GEOGRAPHIC_DATA] ([GEOGRAPHIC_DATA])" at bounding box center [276, 183] width 395 height 55
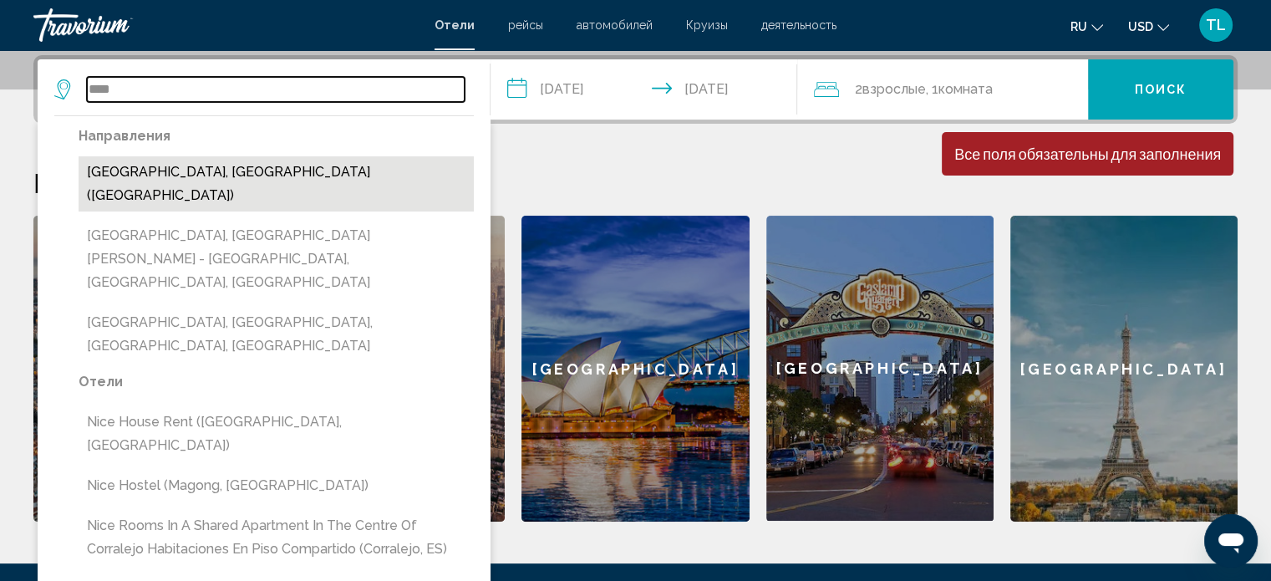
type input "**********"
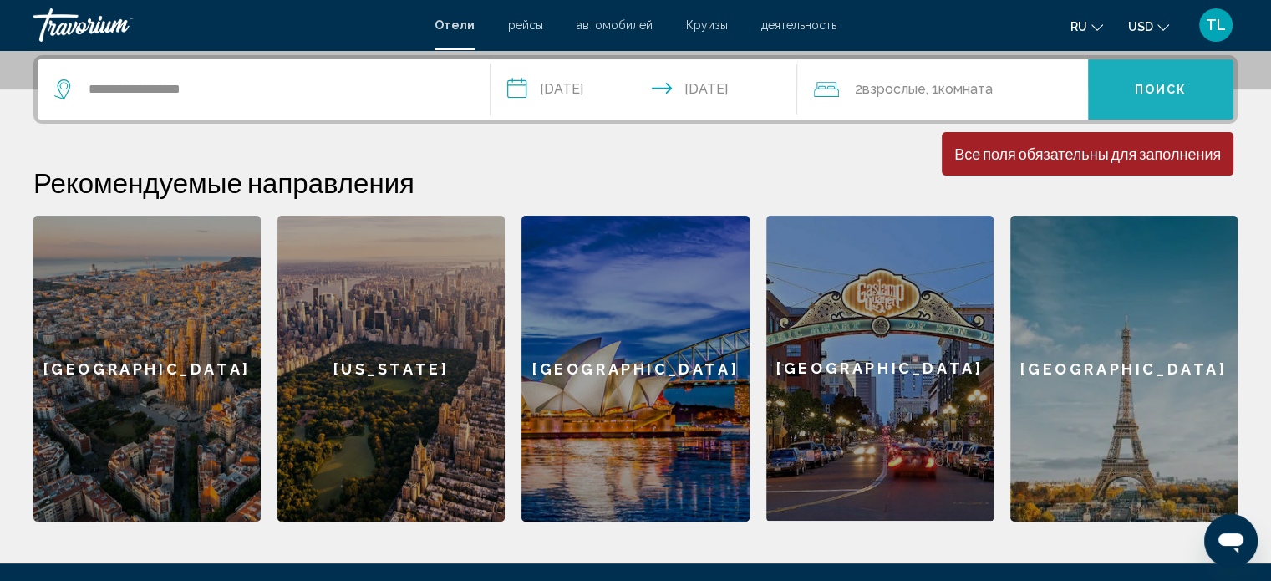
click at [1201, 97] on button "Поиск" at bounding box center [1160, 89] width 145 height 60
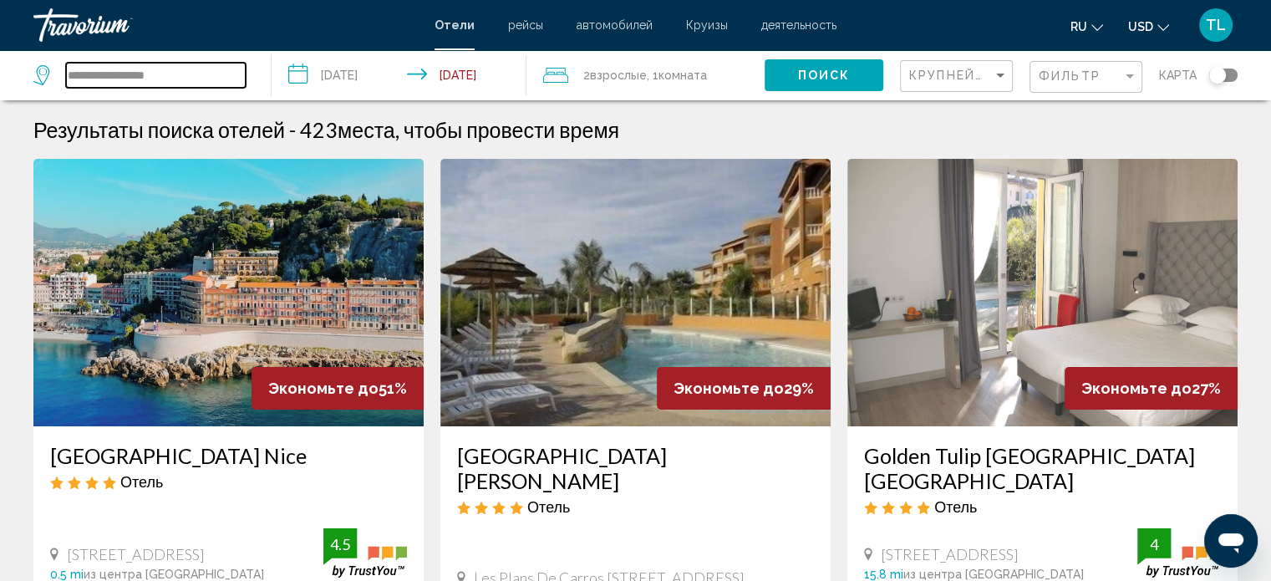
click at [182, 73] on input "**********" at bounding box center [156, 75] width 180 height 25
type input "*"
click at [177, 76] on input "Search widget" at bounding box center [156, 75] width 180 height 25
